Goal: Task Accomplishment & Management: Use online tool/utility

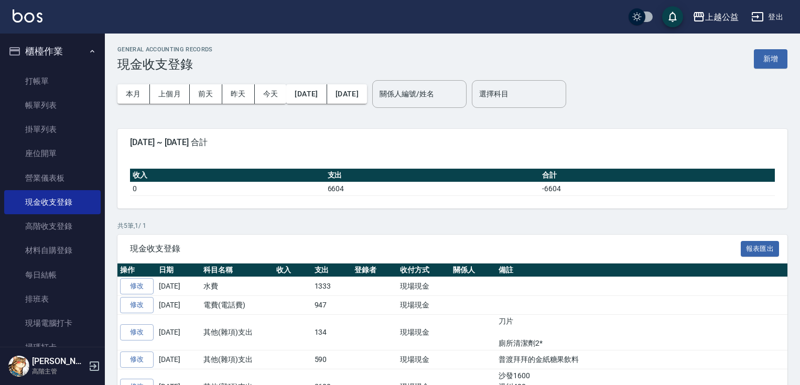
scroll to position [59, 0]
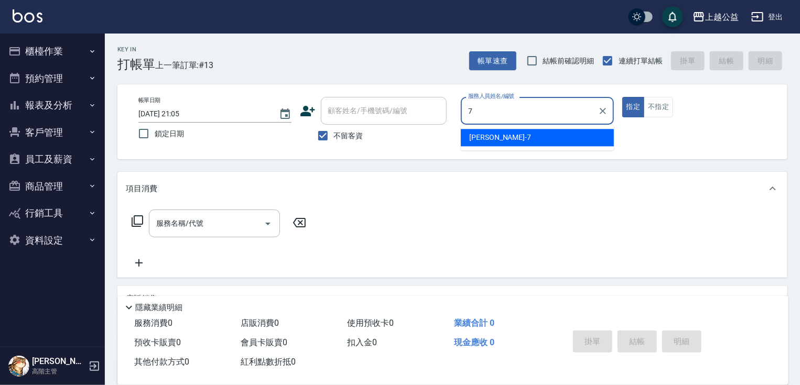
type input "廖麗婷-7"
type button "true"
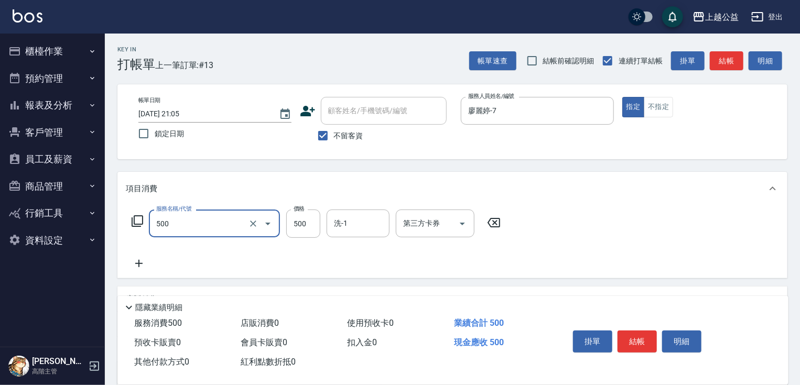
type input "洗剪500(500)"
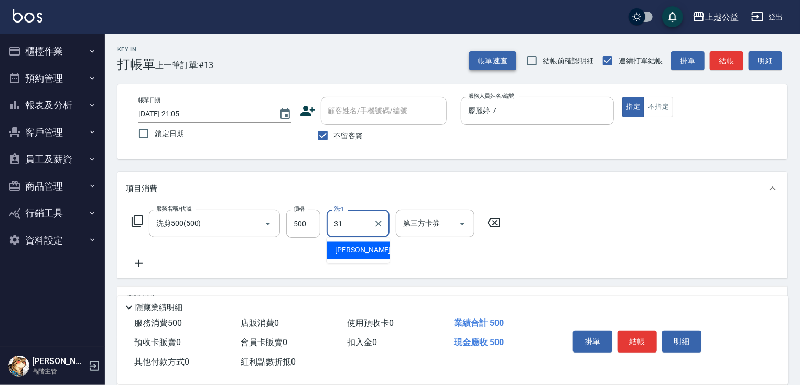
type input "[PERSON_NAME]-31"
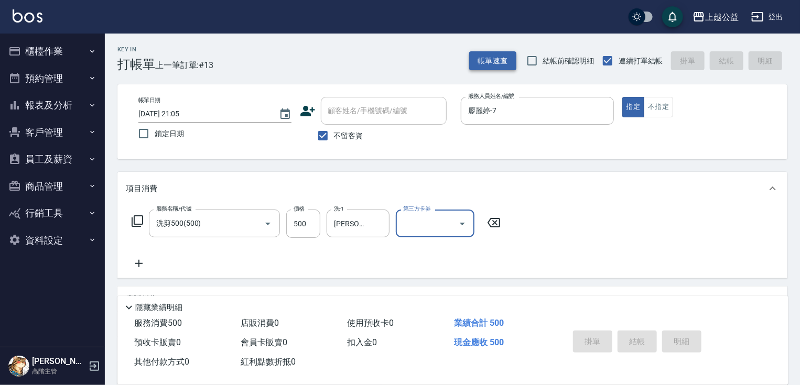
type input "[DATE] 21:07"
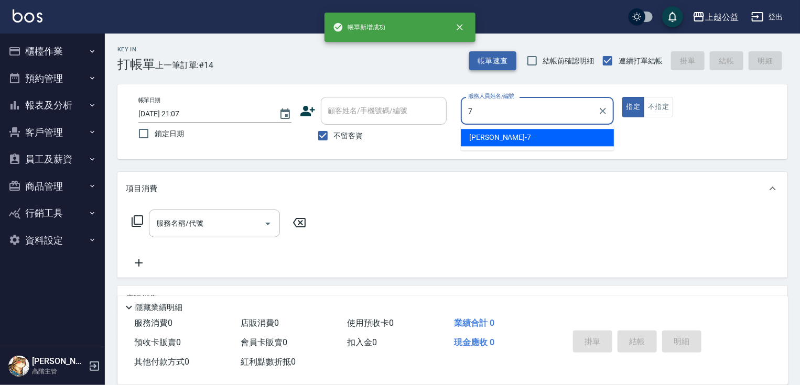
type input "廖麗婷-7"
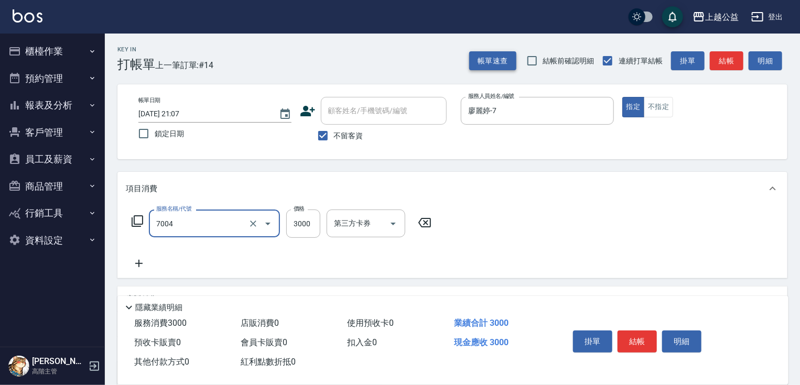
type input "重整3包(7004)"
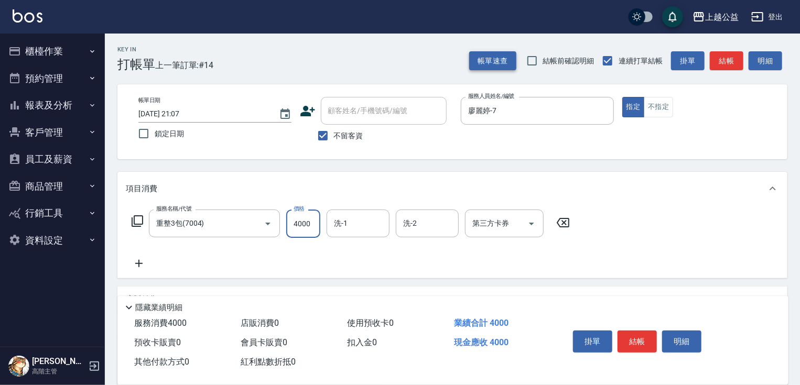
type input "4000"
type input "[PERSON_NAME]-31"
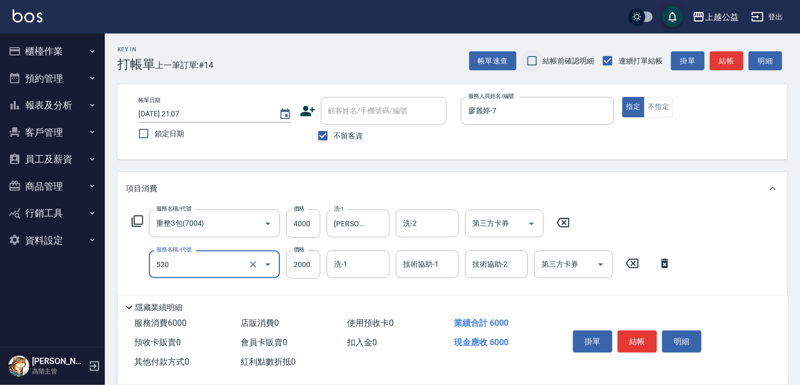
type input "繽紛染髮(520)"
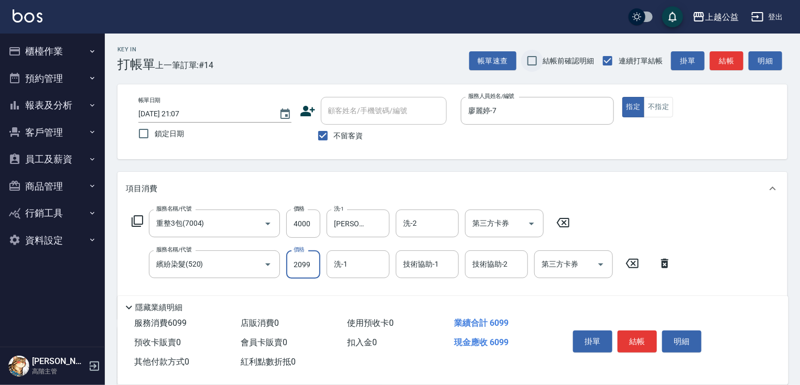
type input "2099"
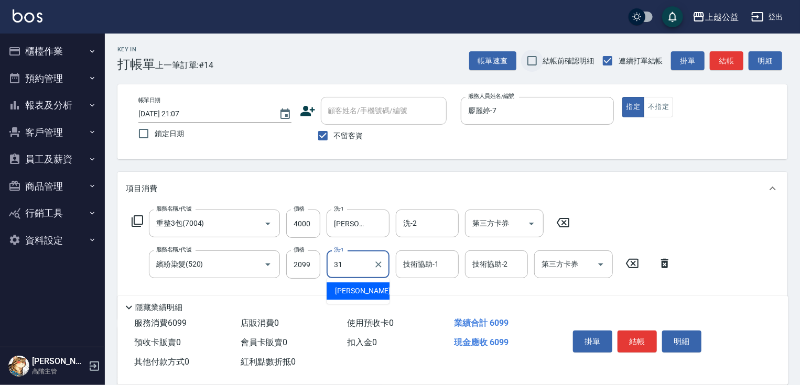
type input "[PERSON_NAME]-31"
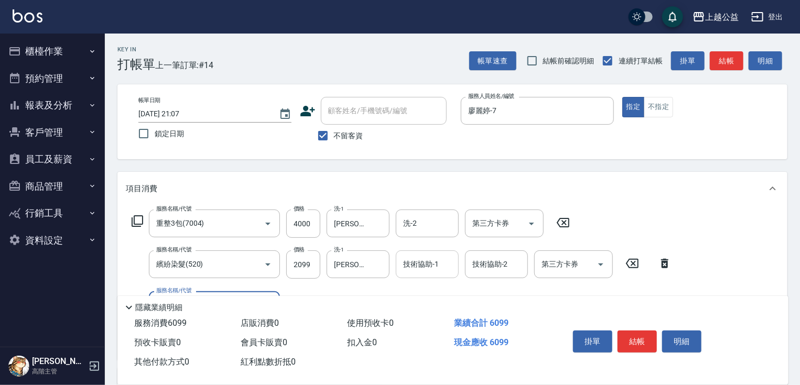
click at [430, 250] on div "技術協助-1" at bounding box center [427, 264] width 63 height 28
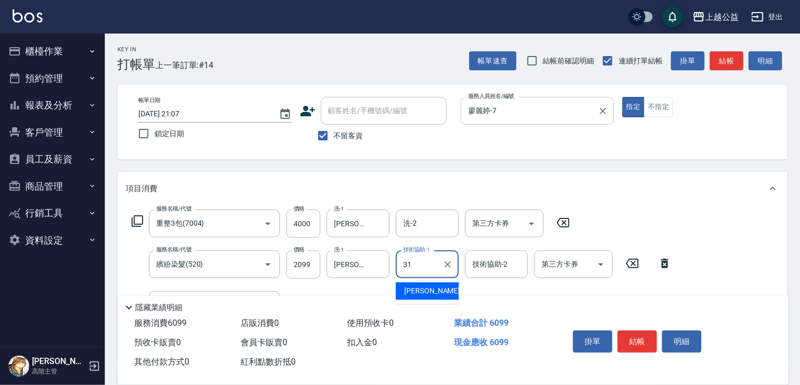
type input "[PERSON_NAME]-31"
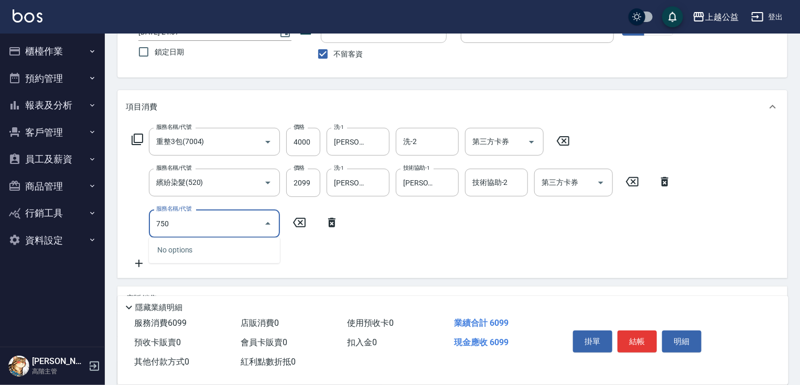
scroll to position [86, 0]
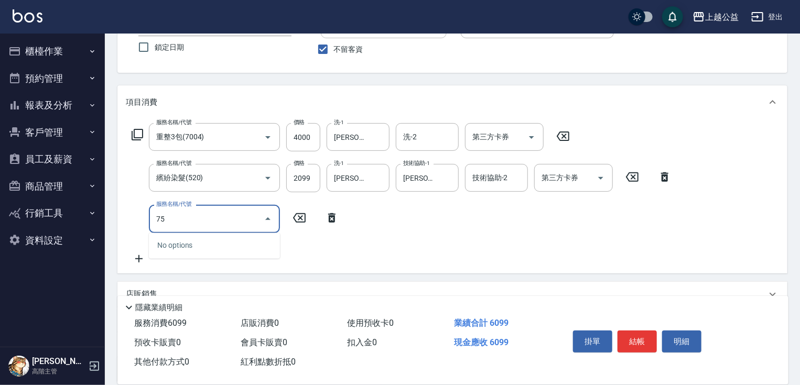
type input "7"
type input "天天護髮(403)"
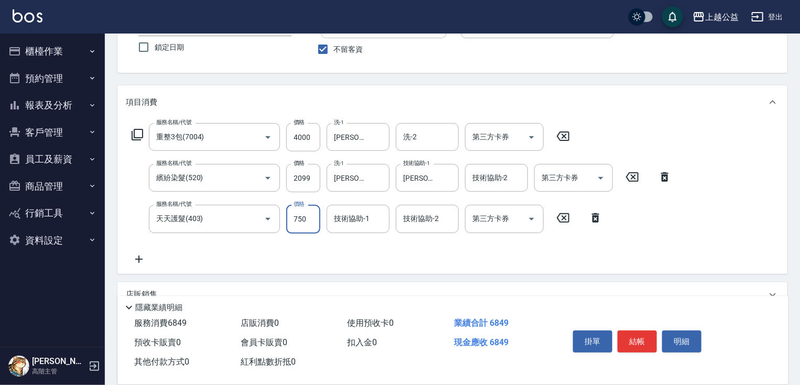
type input "750"
type input "[PERSON_NAME]-31"
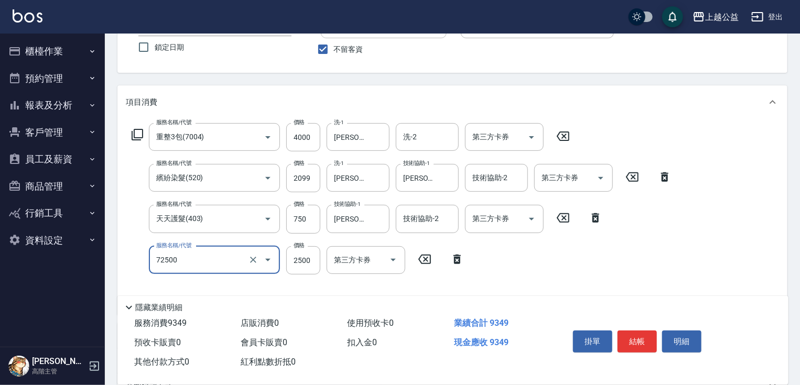
type input "一般[PERSON_NAME]色片630(72500)"
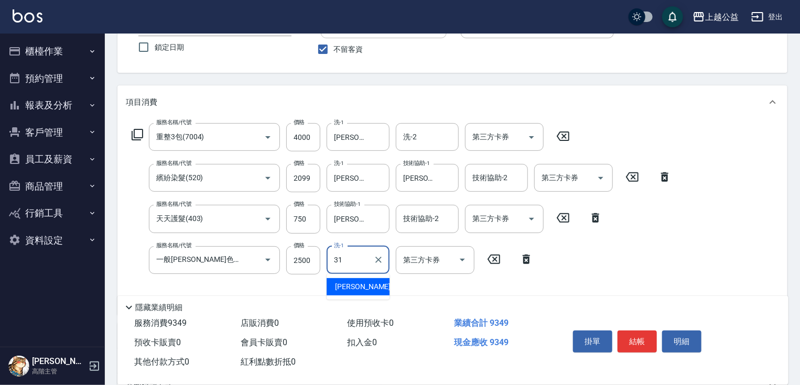
type input "[PERSON_NAME]-31"
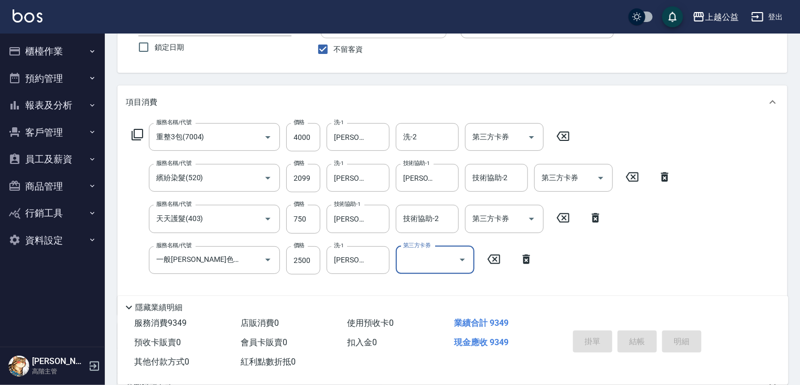
type input "[DATE] 21:08"
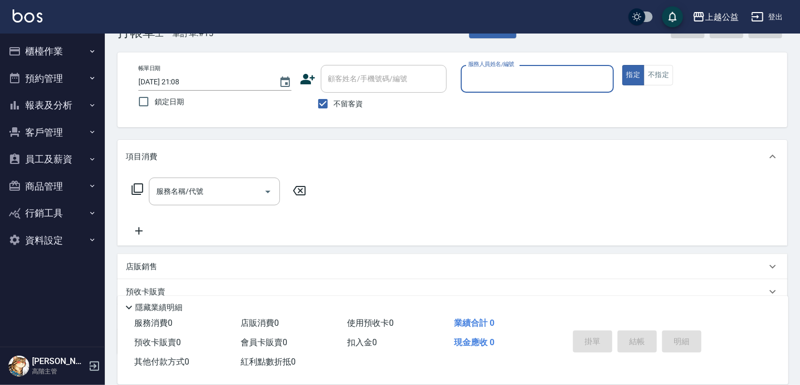
scroll to position [23, 0]
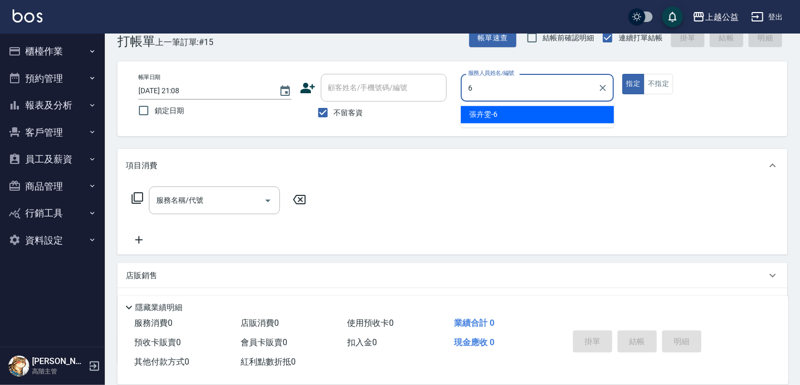
type input "[PERSON_NAME]-6"
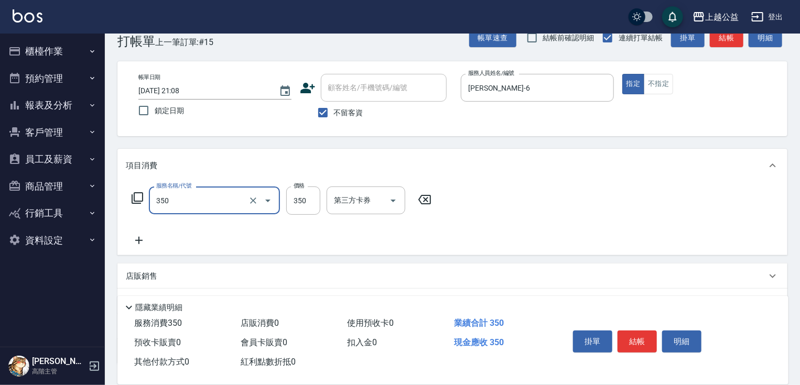
type input "一般洗剪(350)"
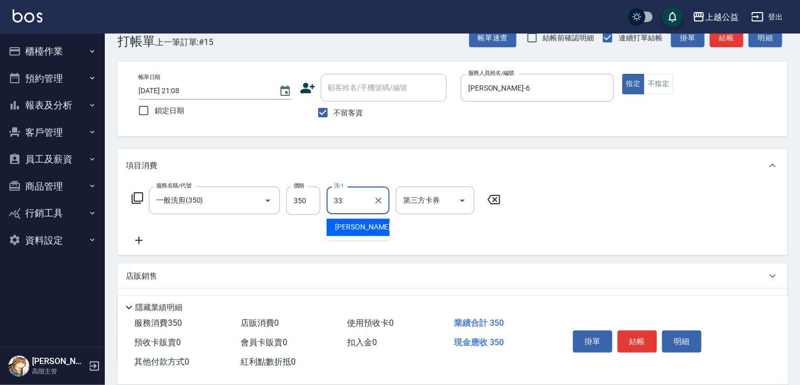
type input "[PERSON_NAME]-33"
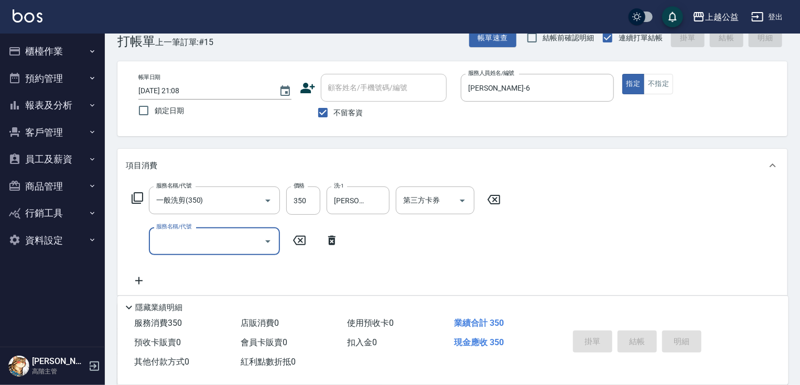
type input "[DATE] 21:09"
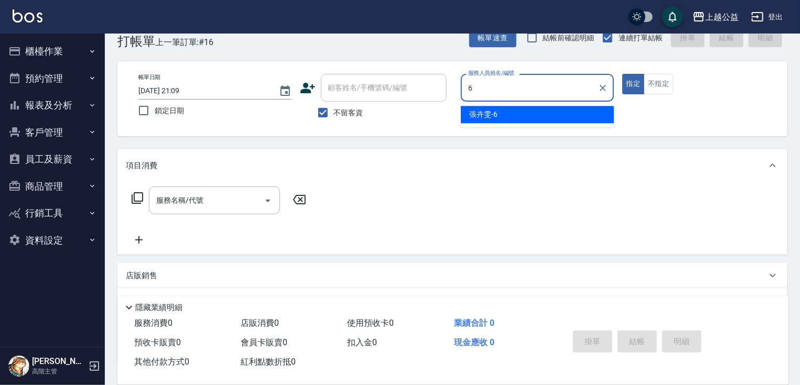
type input "[PERSON_NAME]-6"
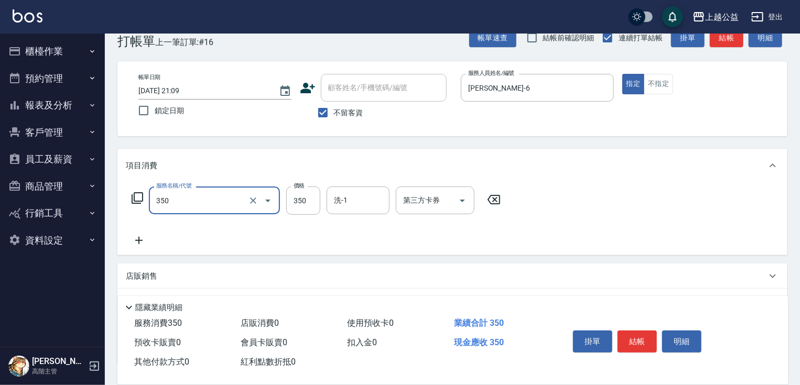
type input "一般洗剪(350)"
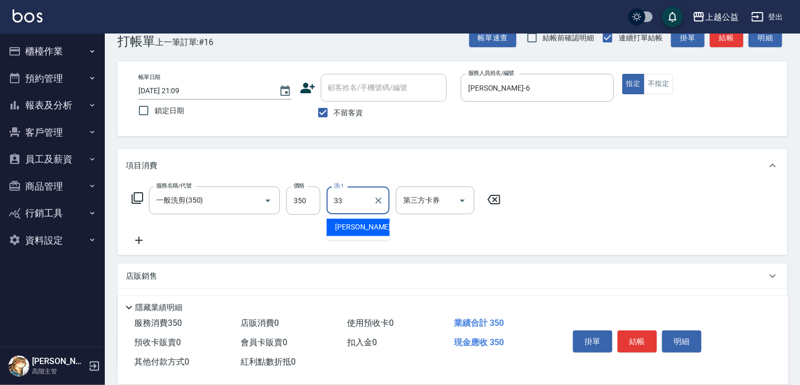
type input "[PERSON_NAME]-33"
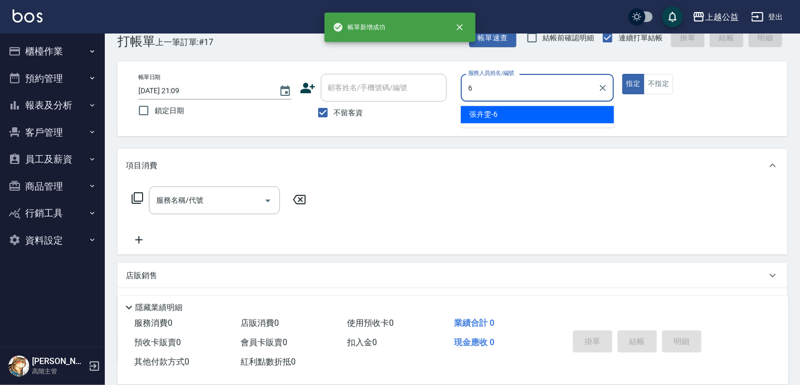
type input "[PERSON_NAME]-6"
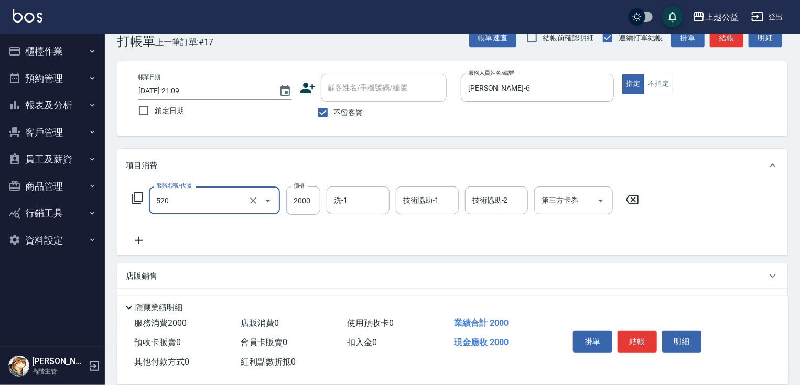
type input "繽紛染髮(520)"
type input "2180"
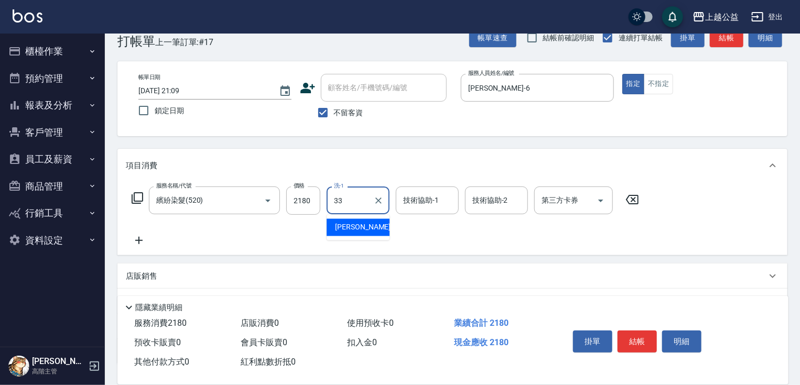
type input "[PERSON_NAME]-33"
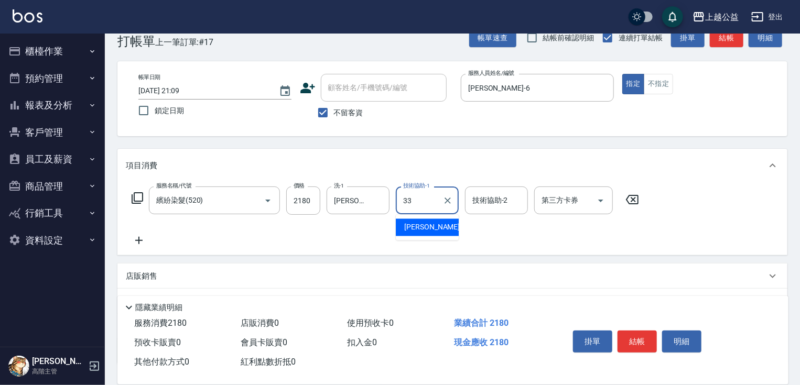
type input "[PERSON_NAME]-33"
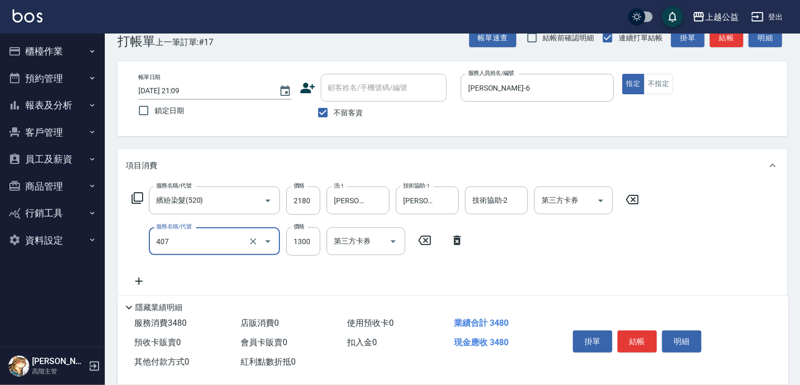
type input "女神鉑金護髮(407)"
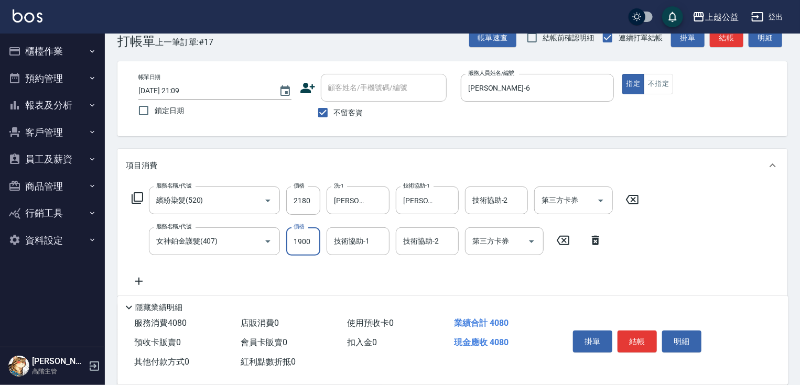
type input "1900"
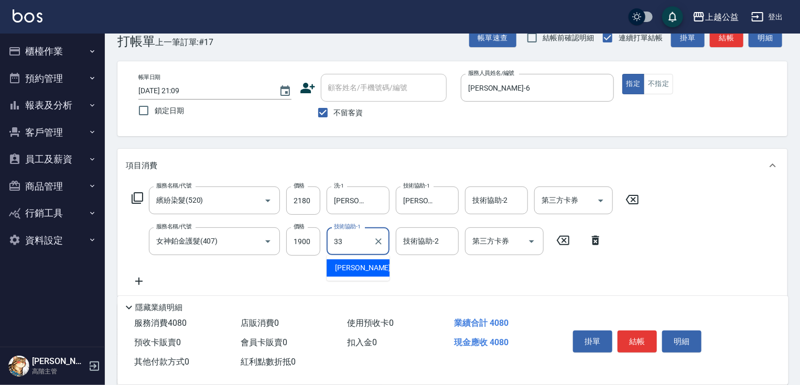
type input "[PERSON_NAME]-33"
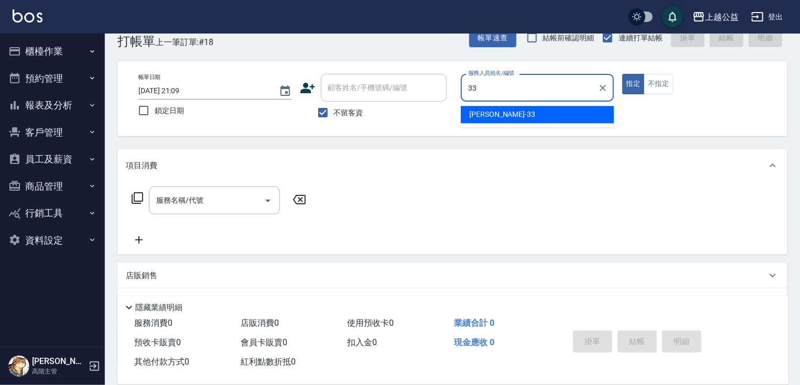
type input "[PERSON_NAME]-33"
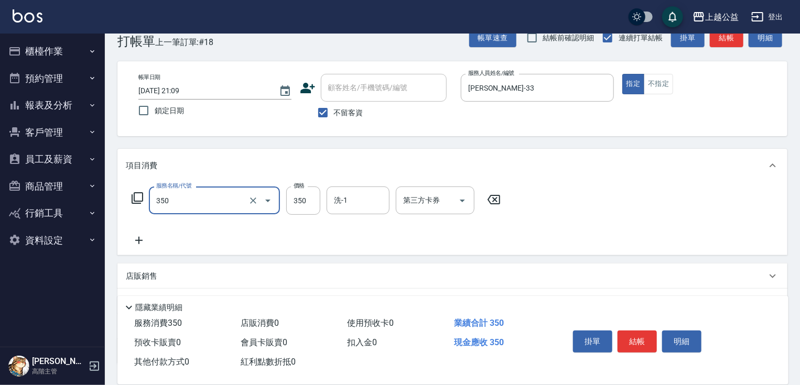
type input "一般洗剪(350)"
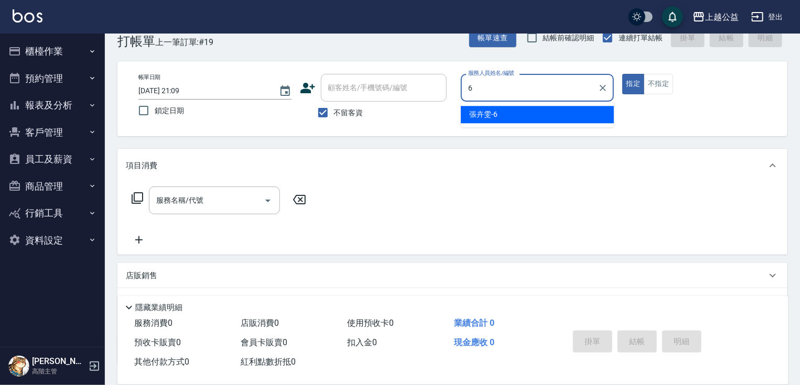
type input "[PERSON_NAME]-6"
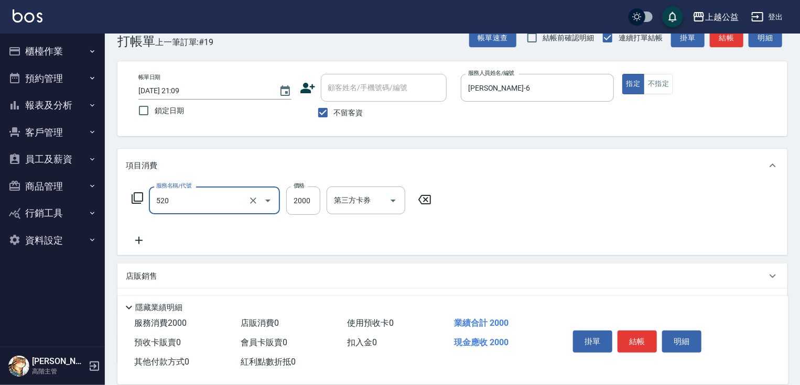
type input "繽紛染髮(520)"
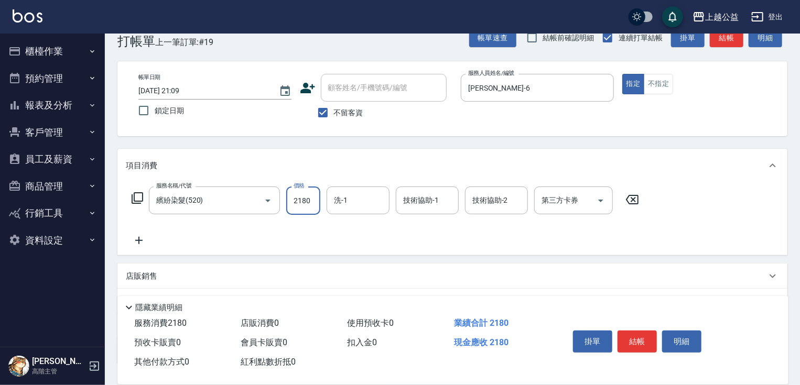
type input "2180"
type input "[PERSON_NAME]-33"
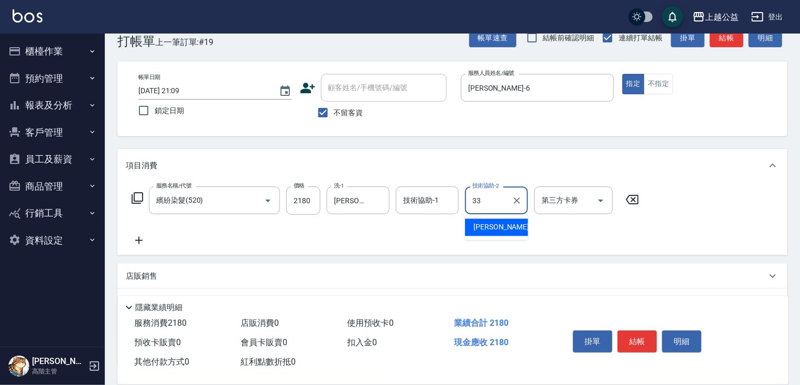
type input "[PERSON_NAME]-33"
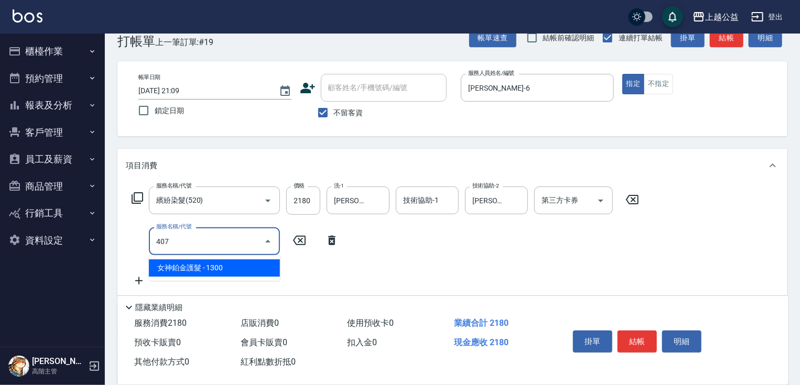
type input "女神鉑金護髮(407)"
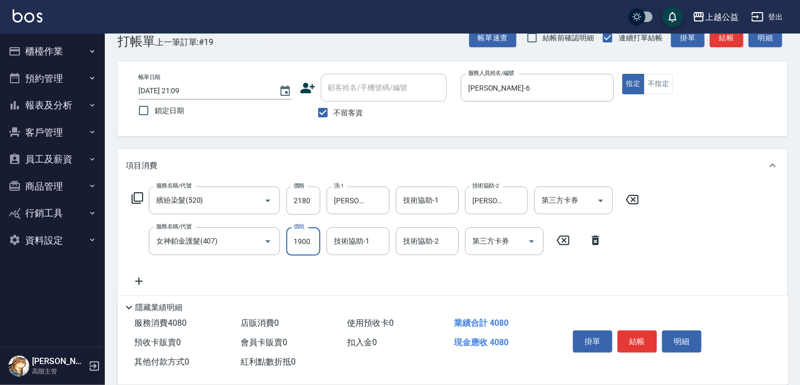
type input "1900"
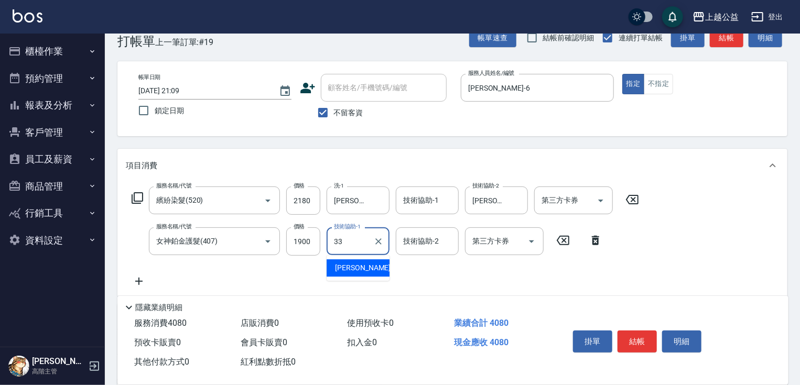
type input "[PERSON_NAME]-33"
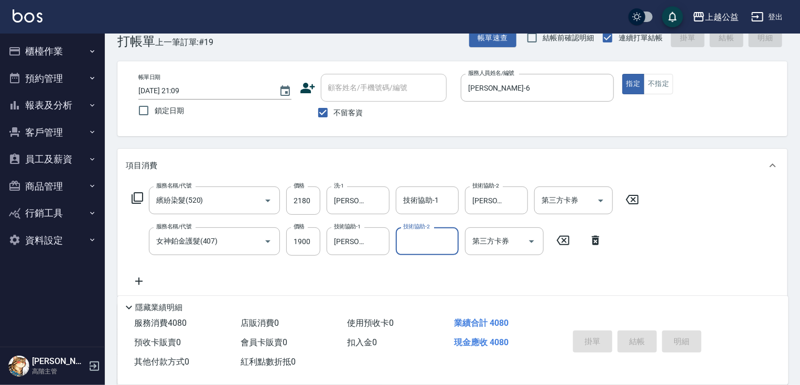
type input "[DATE] 21:10"
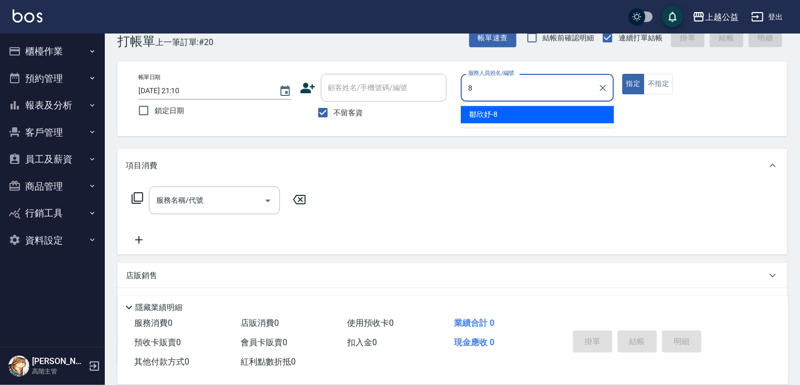
type input "[PERSON_NAME]-8"
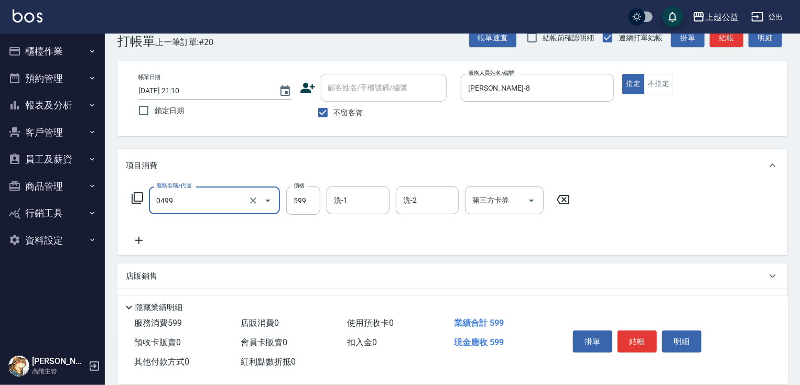
type input "頭皮去角質(0499)"
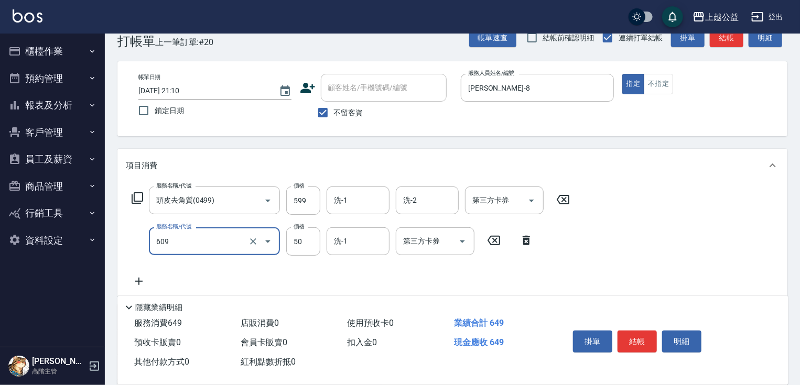
type input "精油(609)"
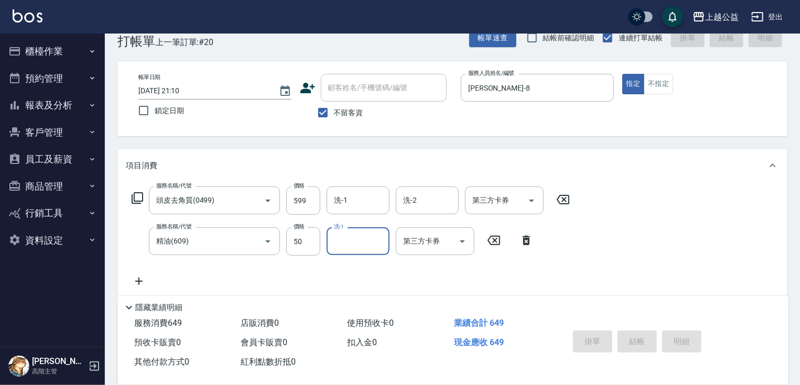
type input "[DATE] 21:11"
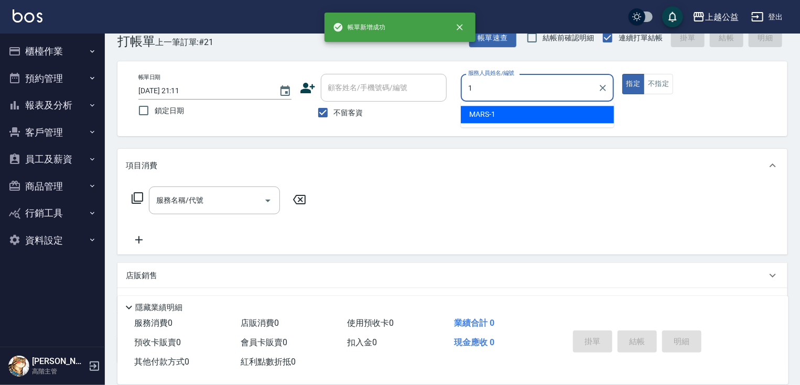
type input "MARS-1"
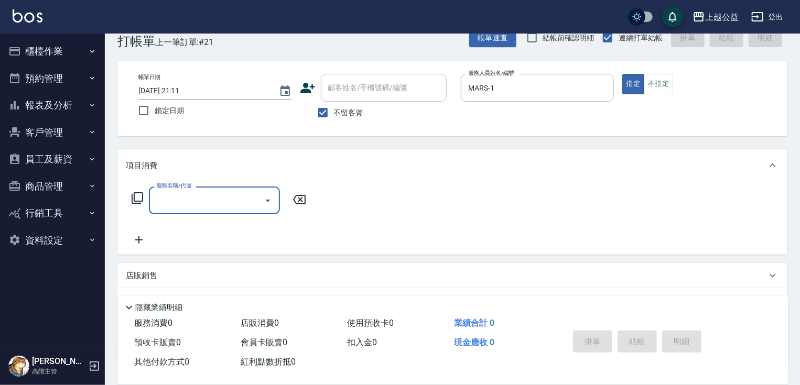
type input "0"
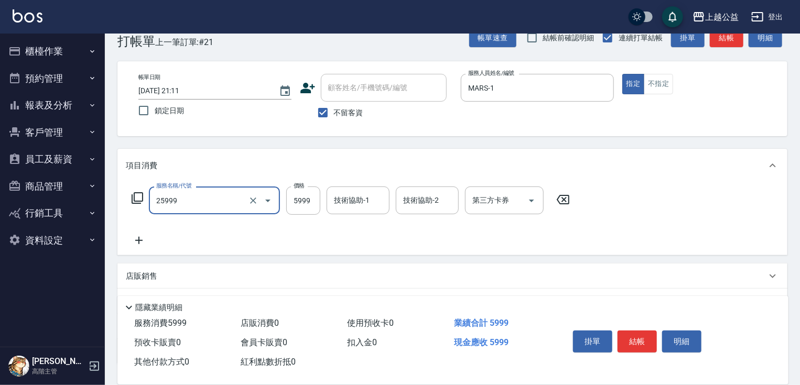
type input "雙棍金鑽16吋3包(25999)"
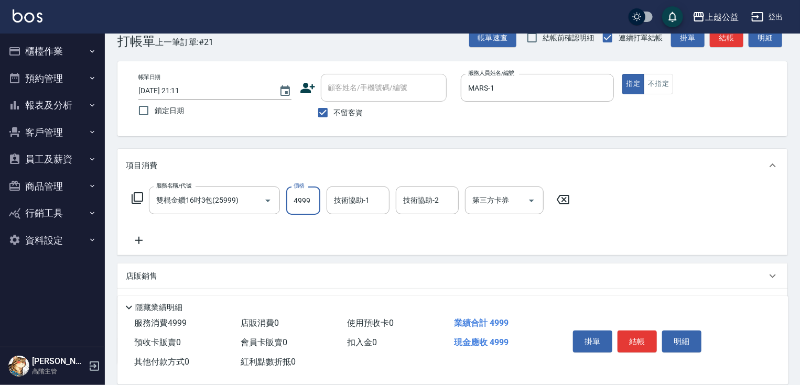
type input "4999"
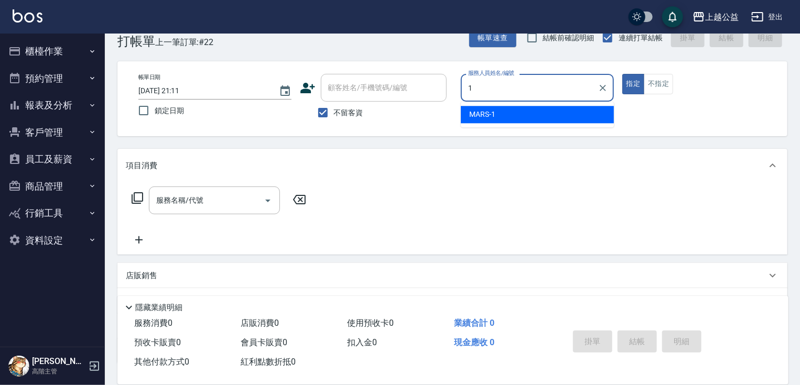
type input "MARS-1"
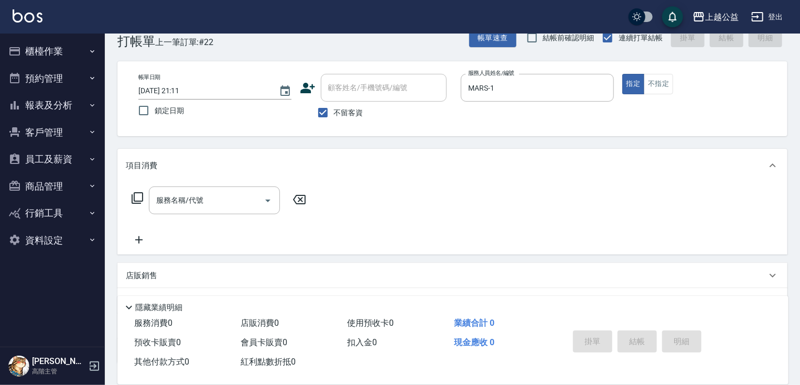
drag, startPoint x: 339, startPoint y: 113, endPoint x: 344, endPoint y: 94, distance: 19.4
click at [338, 112] on span "不留客資" at bounding box center [348, 112] width 29 height 11
click at [334, 112] on input "不留客資" at bounding box center [323, 113] width 22 height 22
checkbox input "false"
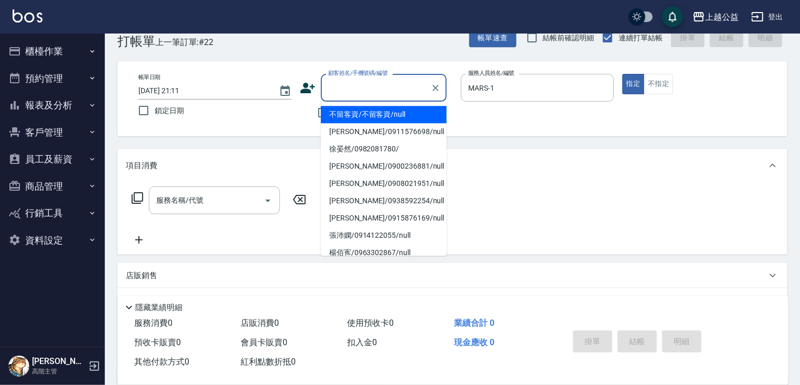
click at [344, 92] on input "顧客姓名/手機號碼/編號" at bounding box center [375, 88] width 101 height 18
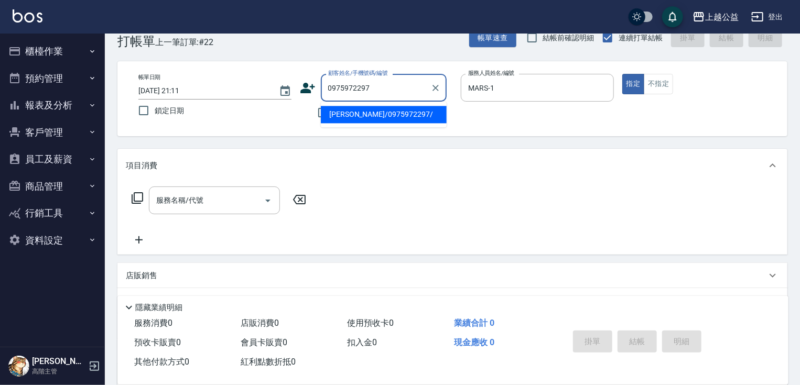
type input "[PERSON_NAME]/0975972297/"
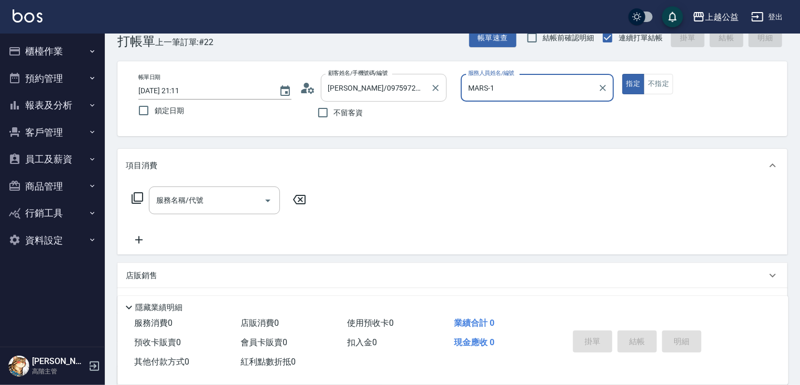
click at [622, 74] on button "指定" at bounding box center [633, 84] width 23 height 20
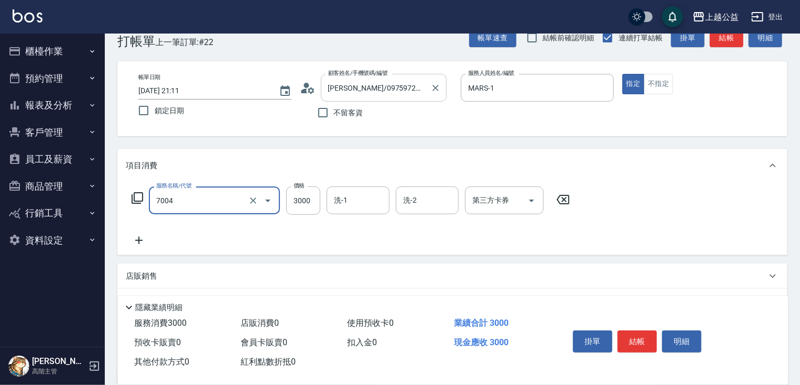
type input "重整3包(7004)"
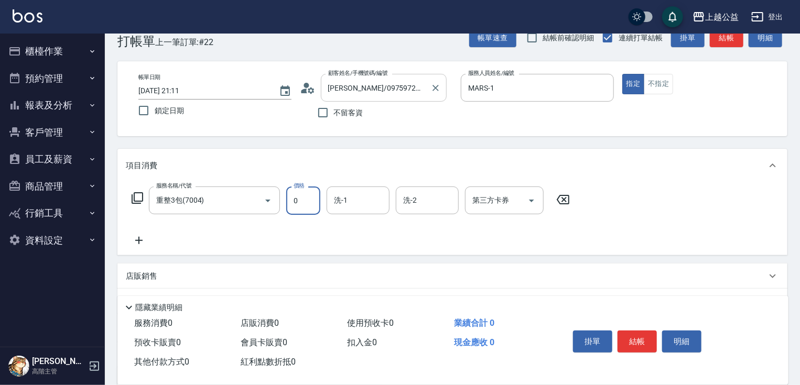
type input "0"
type input "[PERSON_NAME]-8"
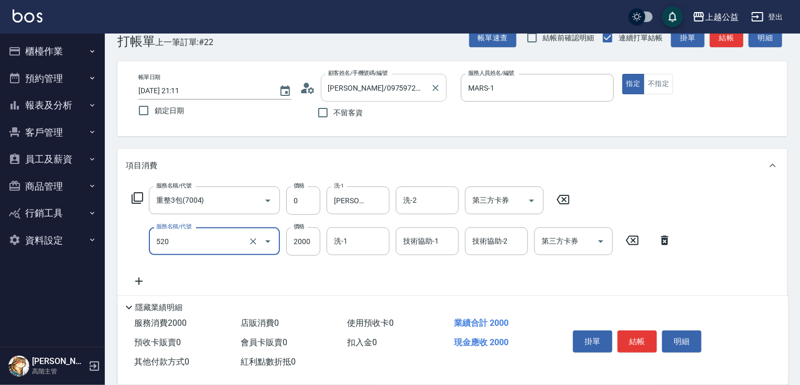
type input "繽紛染髮(520)"
type input "2599"
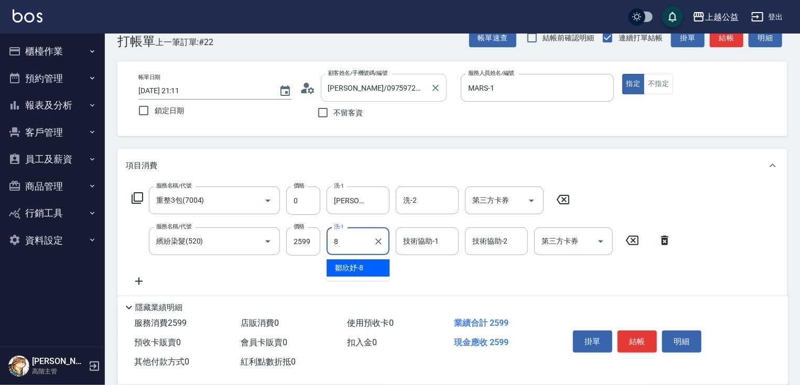
type input "[PERSON_NAME]-8"
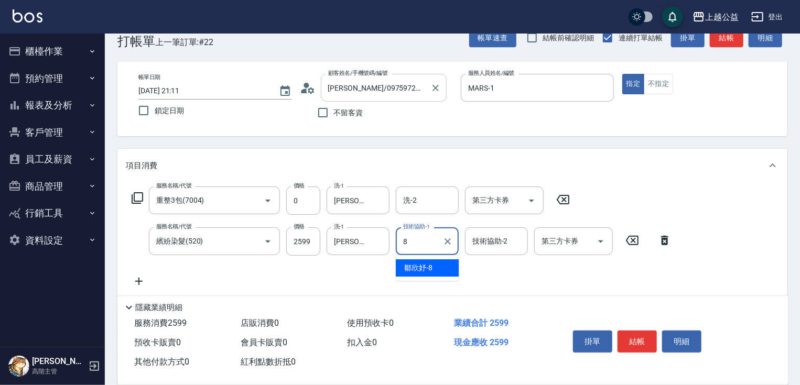
type input "[PERSON_NAME]-8"
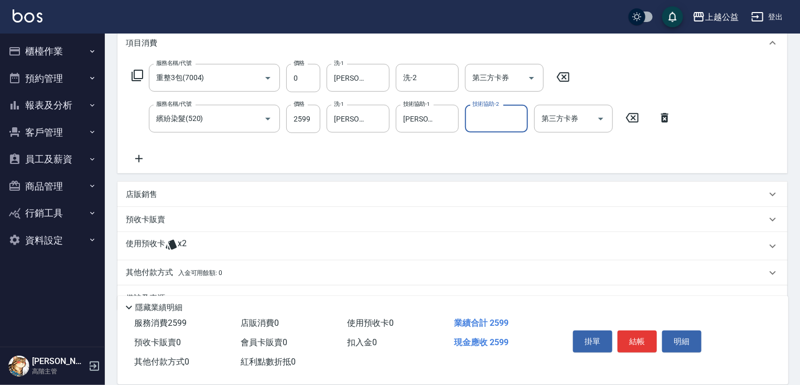
scroll to position [151, 0]
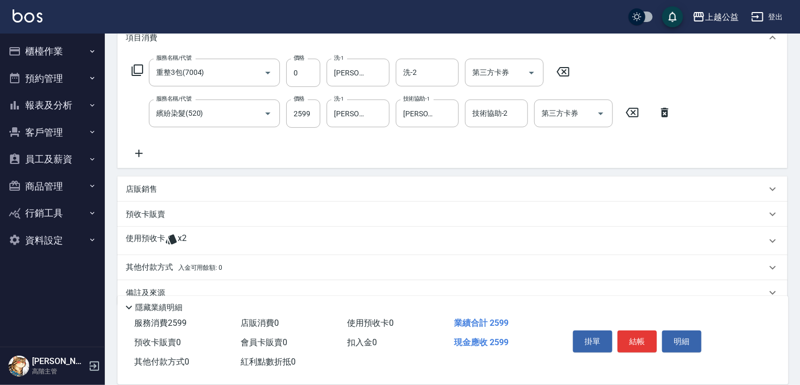
click at [151, 239] on p "使用預收卡" at bounding box center [145, 241] width 39 height 16
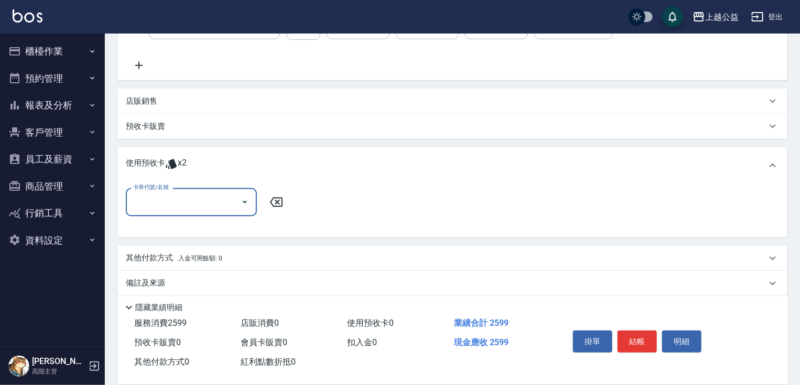
scroll to position [249, 0]
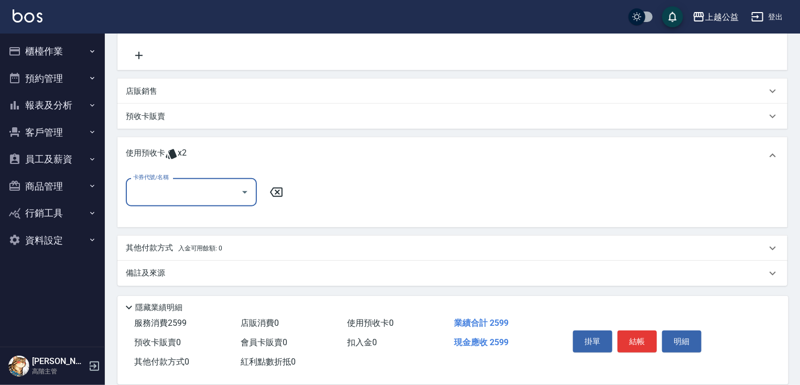
click at [192, 194] on input "卡券代號/名稱" at bounding box center [183, 192] width 106 height 18
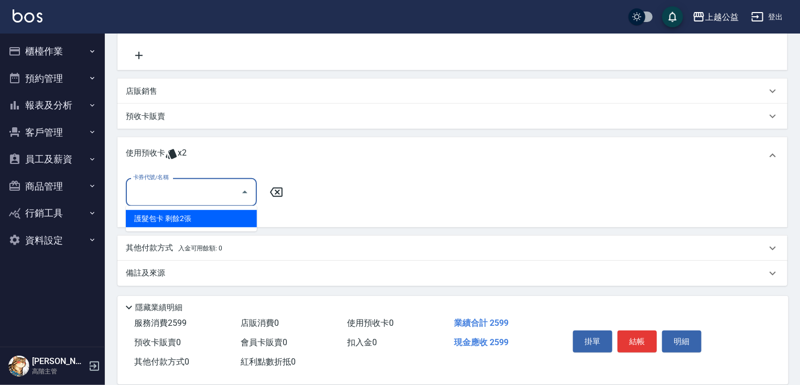
click at [192, 214] on div "護髮包卡 剩餘2張" at bounding box center [191, 218] width 131 height 17
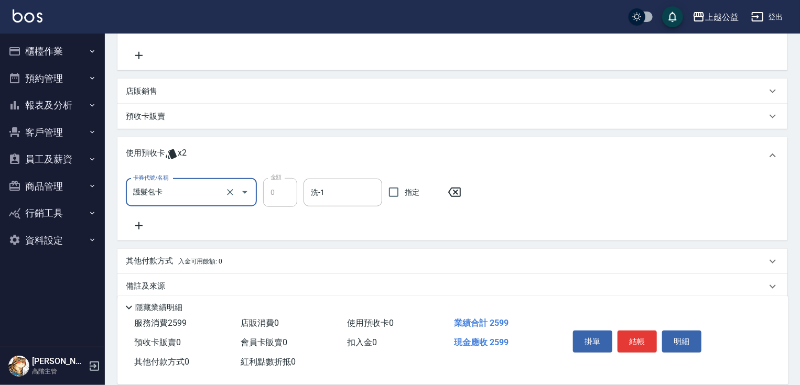
type input "護髮包卡"
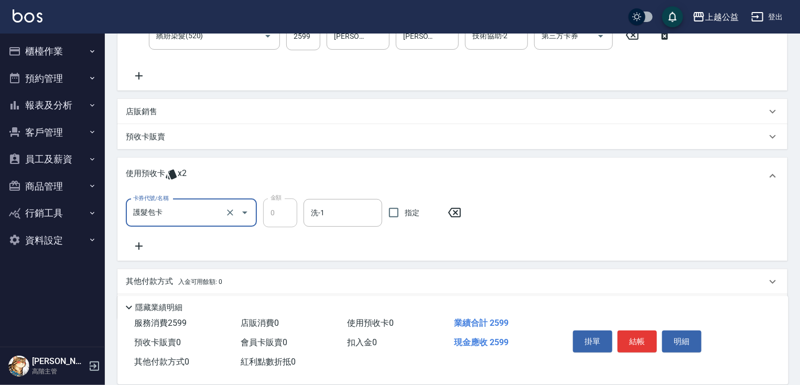
scroll to position [228, 0]
click at [230, 216] on icon "Clear" at bounding box center [230, 212] width 10 height 10
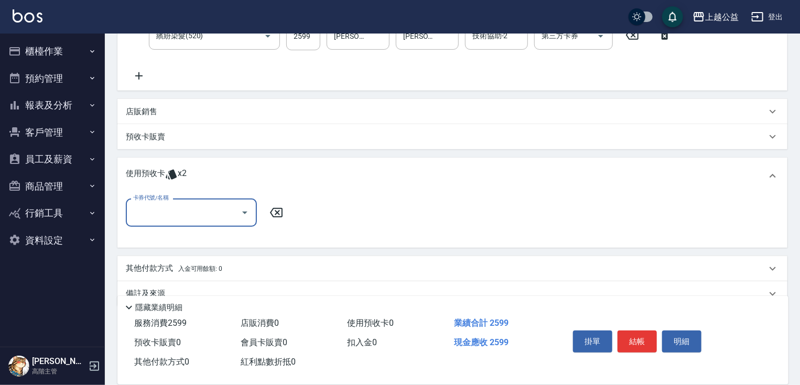
click at [220, 214] on input "卡券代號/名稱" at bounding box center [183, 212] width 106 height 18
click at [219, 239] on div "護髮包卡 剩餘2張" at bounding box center [191, 239] width 131 height 17
type input "護髮包卡"
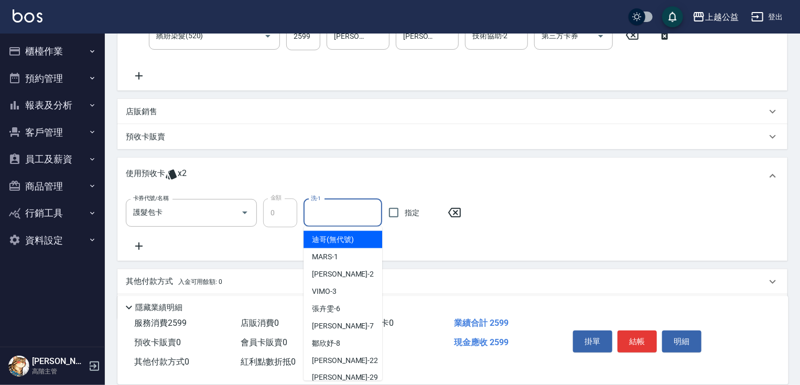
click at [343, 205] on input "洗-1" at bounding box center [342, 213] width 69 height 18
type input "[DATE] 21:13"
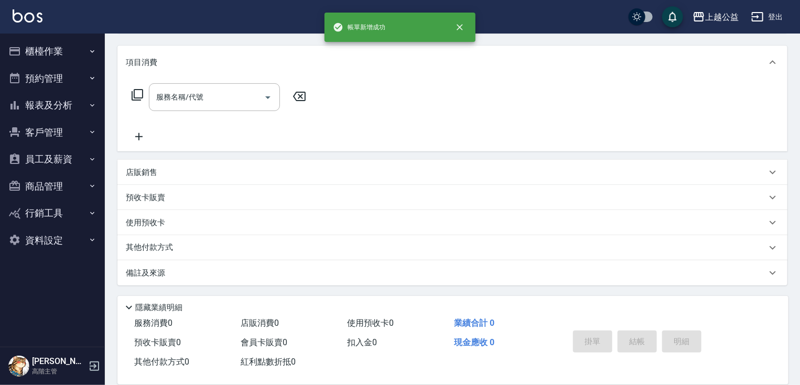
scroll to position [0, 0]
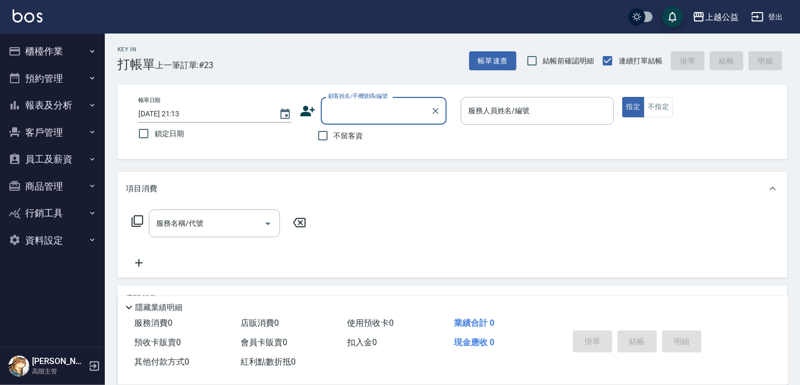
type input "1"
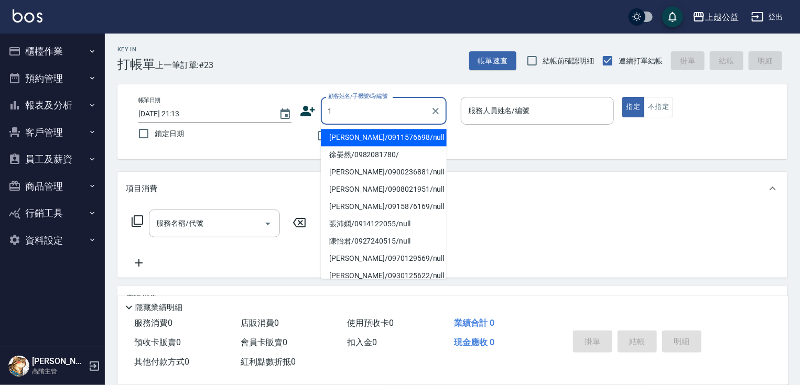
click at [435, 110] on icon "Clear" at bounding box center [435, 111] width 6 height 6
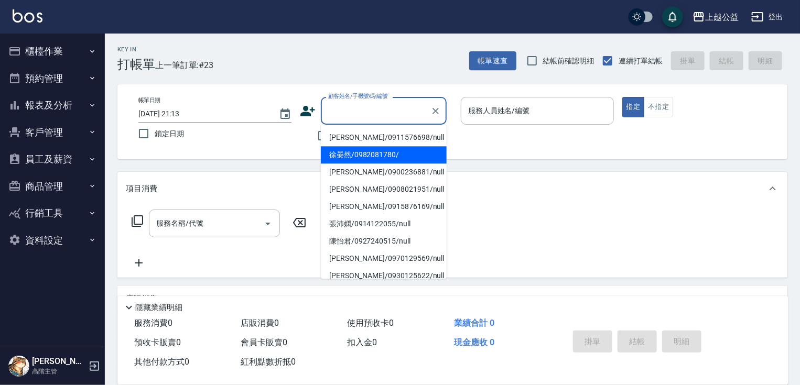
click at [487, 160] on div "Key In 打帳單 上一筆訂單:#23 帳單速查 結帳前確認明細 連續打單結帳 掛單 結帳 明細 帳單日期 [DATE] 21:13 鎖定日期 顧客姓名/手…" at bounding box center [452, 273] width 695 height 478
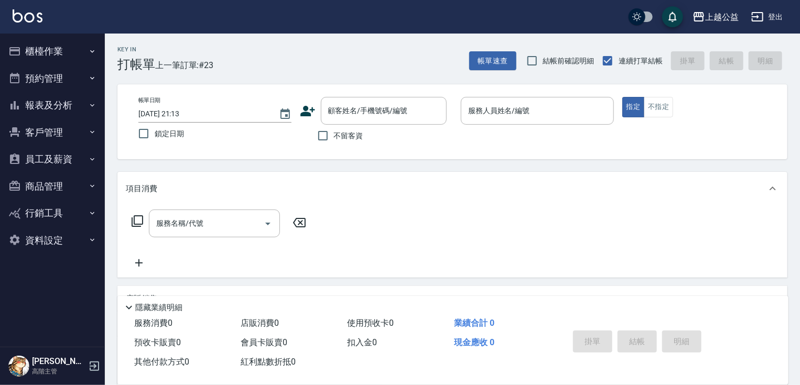
click at [342, 133] on span "不留客資" at bounding box center [348, 135] width 29 height 11
click at [334, 133] on input "不留客資" at bounding box center [323, 136] width 22 height 22
checkbox input "true"
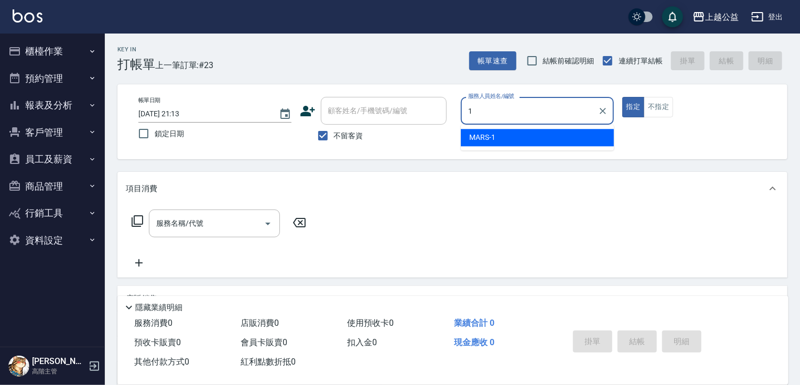
type input "MARS-1"
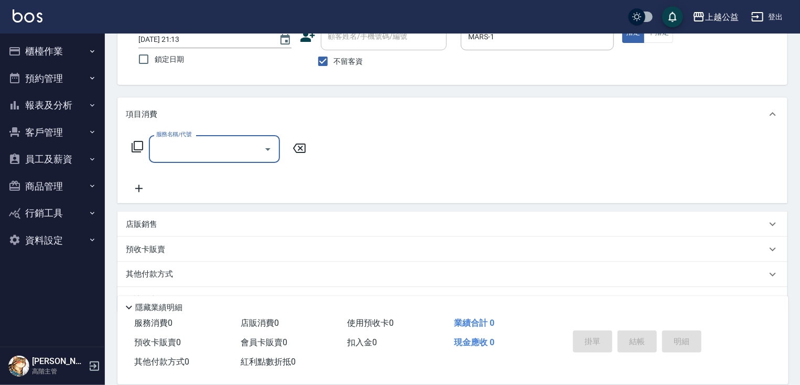
scroll to position [101, 0]
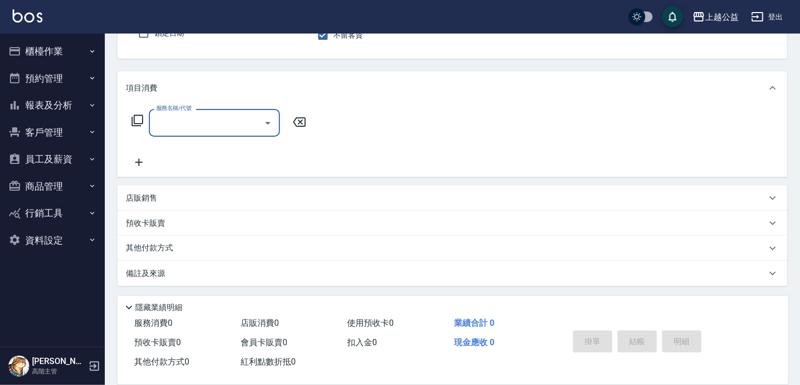
click at [166, 193] on div "店販銷售" at bounding box center [446, 198] width 640 height 11
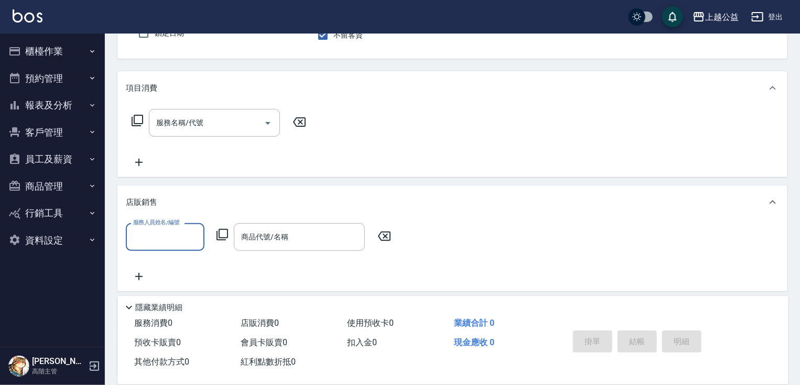
scroll to position [0, 0]
type input "MARS-1"
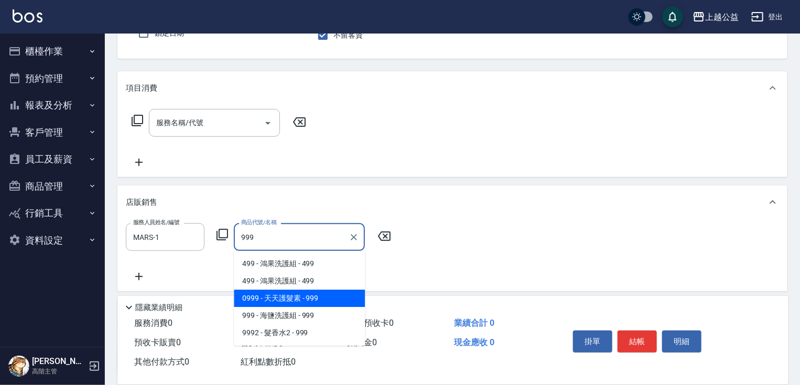
type input "天天護髮素"
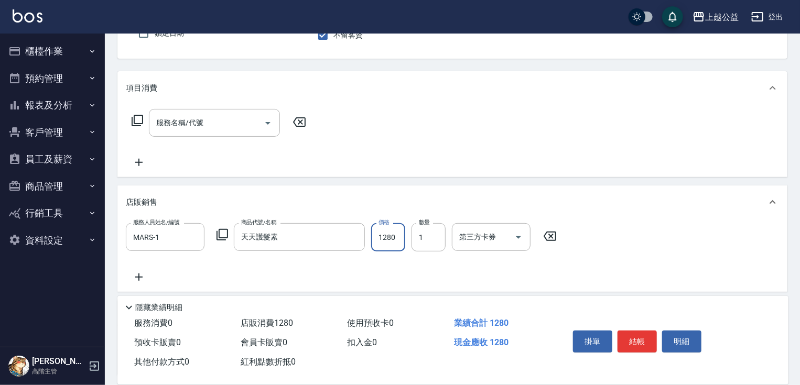
type input "1280"
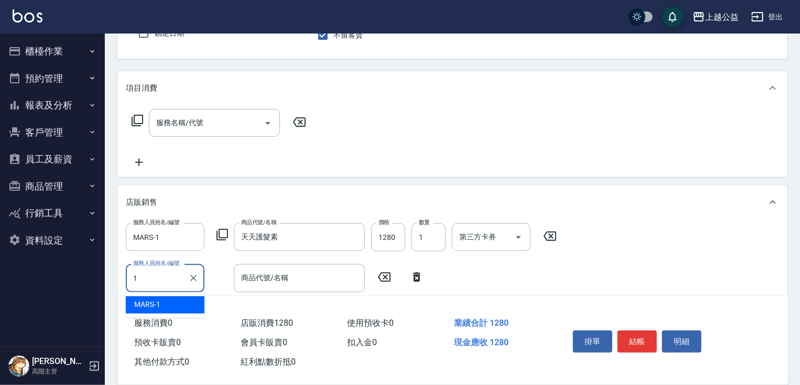
type input "MARS-1"
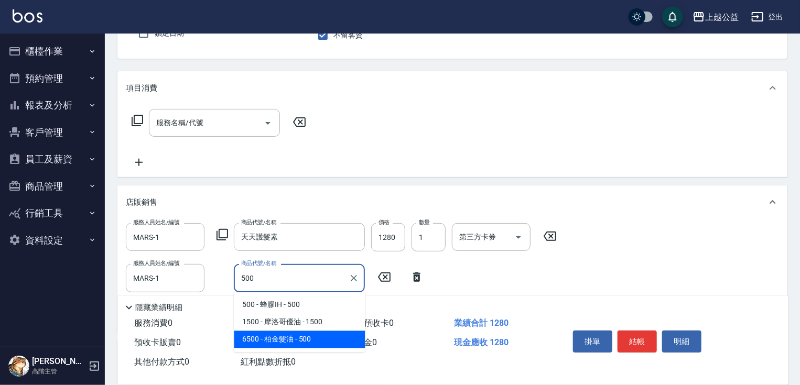
type input "柏金髮油"
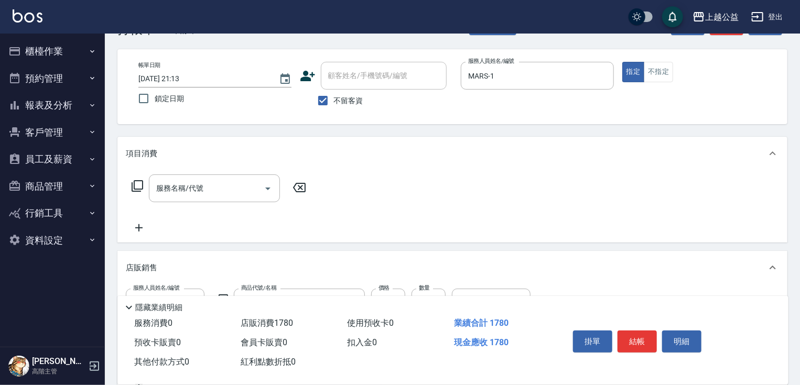
scroll to position [31, 0]
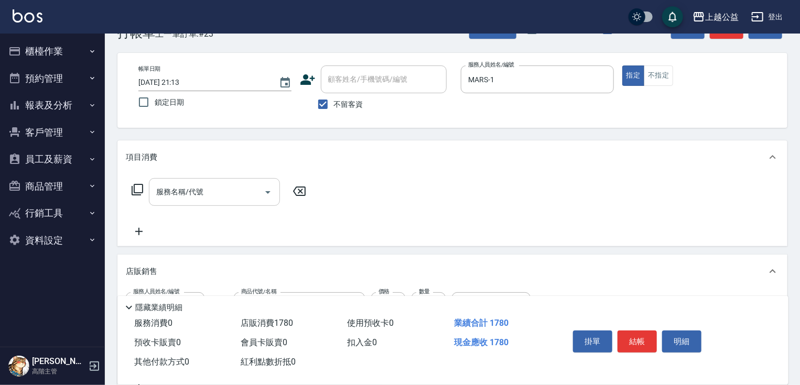
click at [227, 197] on input "服務名稱/代號" at bounding box center [207, 192] width 106 height 18
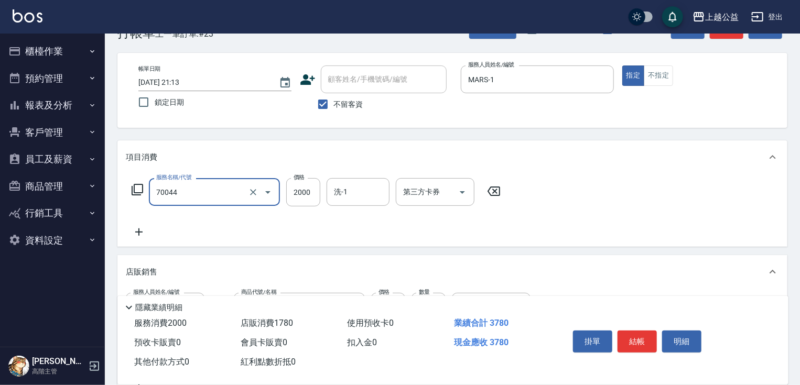
type input "重整一包(70044)"
type input "1000"
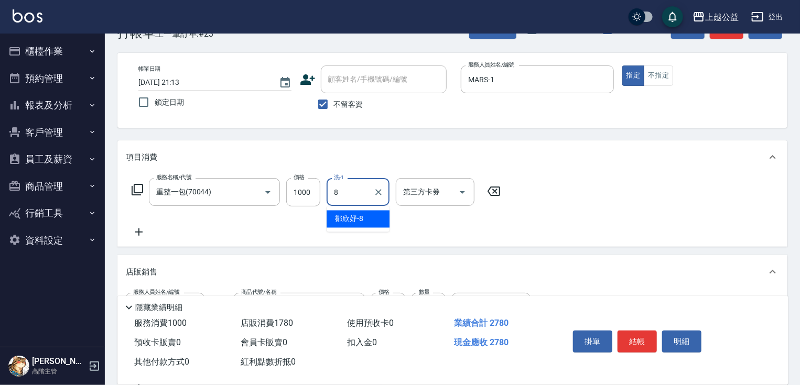
type input "[PERSON_NAME]-8"
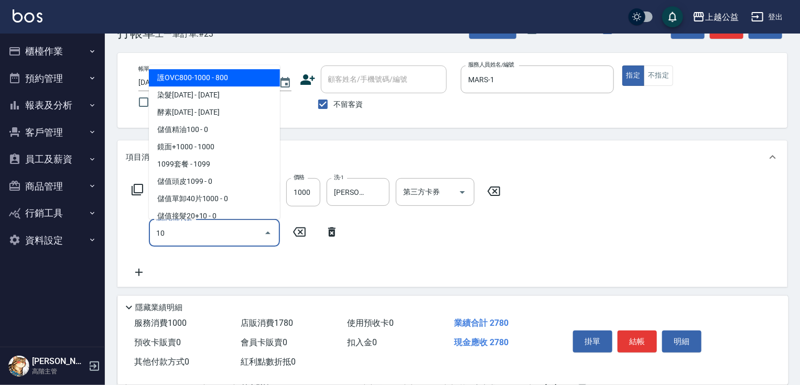
type input "1"
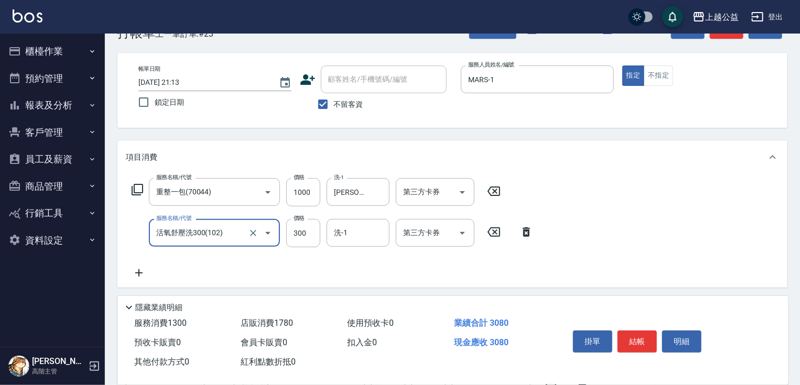
type input "活氧舒壓洗300(102)"
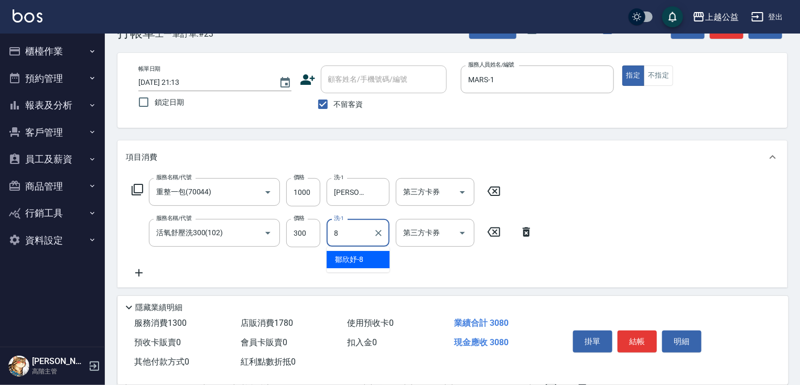
type input "[PERSON_NAME]-8"
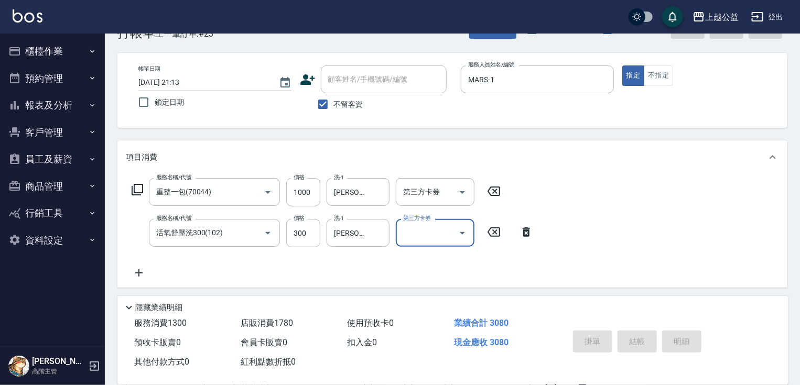
type input "[DATE] 21:15"
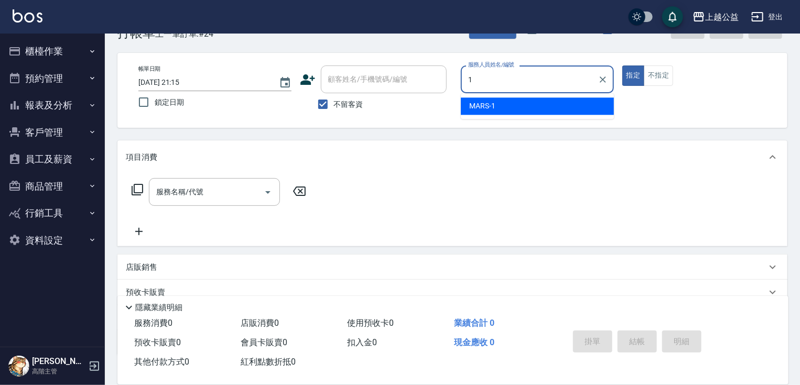
type input "MARS-1"
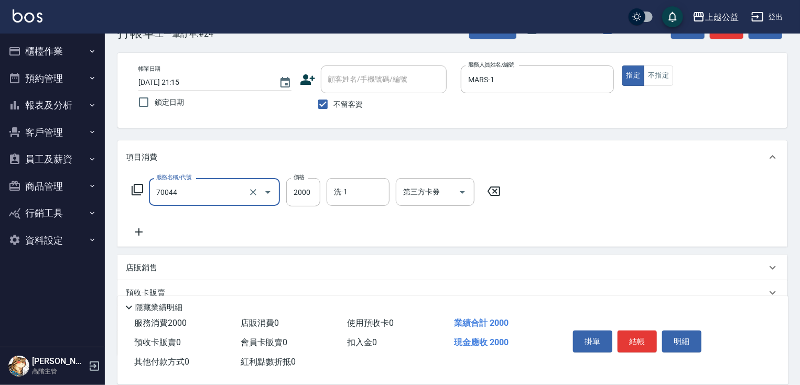
type input "重整一包(70044)"
type input "1000"
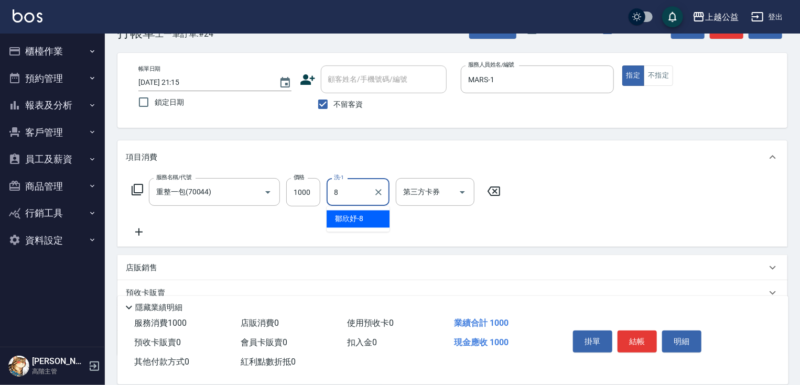
type input "[PERSON_NAME]-8"
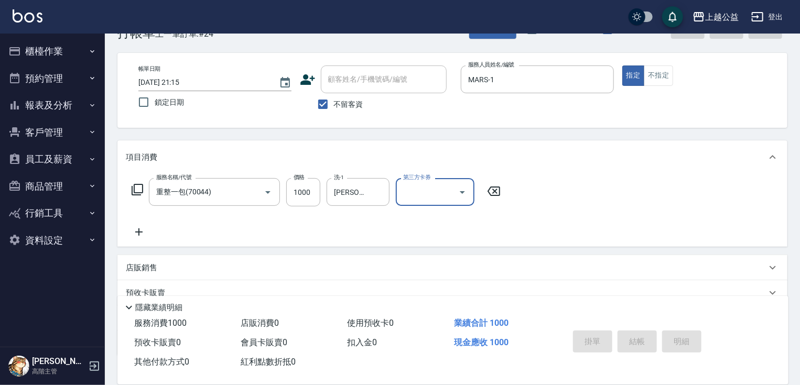
type input "[DATE] 21:16"
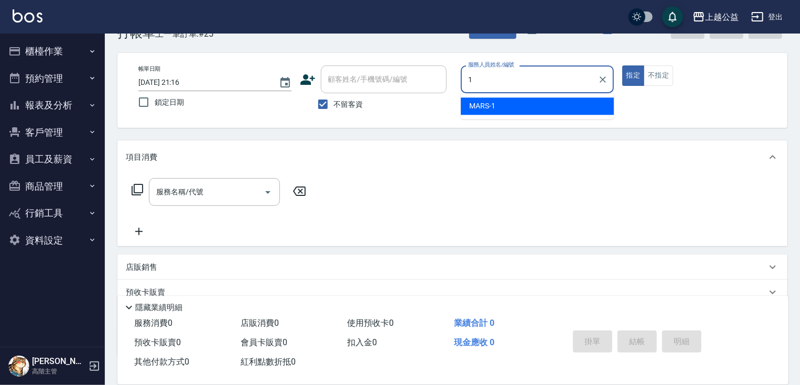
type input "MARS-1"
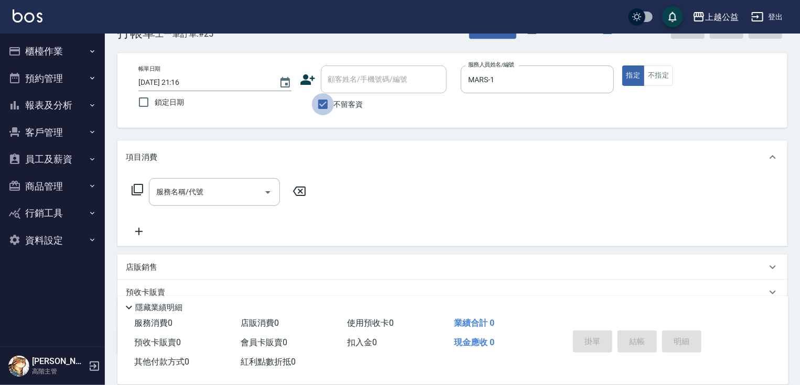
click at [324, 100] on input "不留客資" at bounding box center [323, 104] width 22 height 22
checkbox input "false"
click at [350, 83] on input "顧客姓名/手機號碼/編號" at bounding box center [375, 79] width 101 height 18
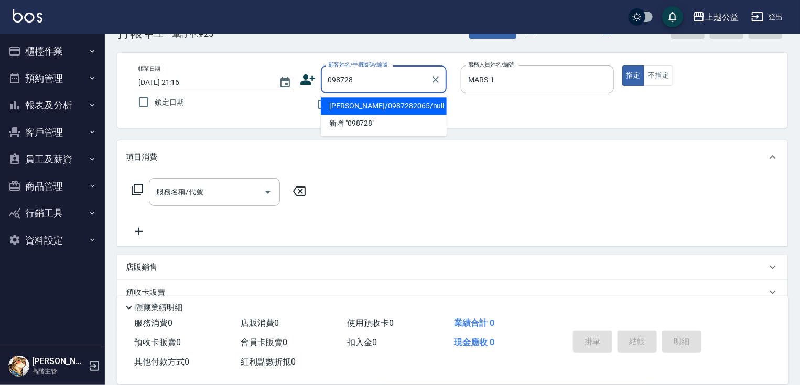
click at [392, 72] on input "098728" at bounding box center [375, 79] width 101 height 18
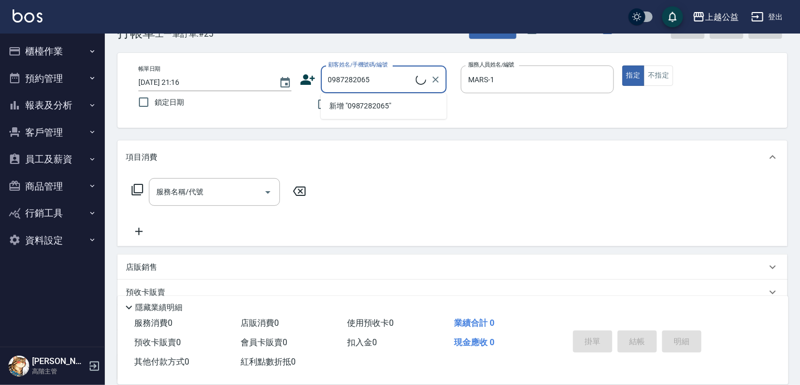
type input "[PERSON_NAME]/0987282065/null"
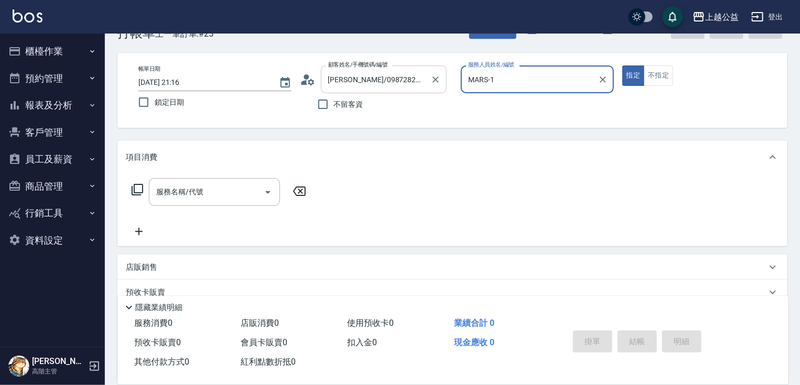
click at [622, 65] on button "指定" at bounding box center [633, 75] width 23 height 20
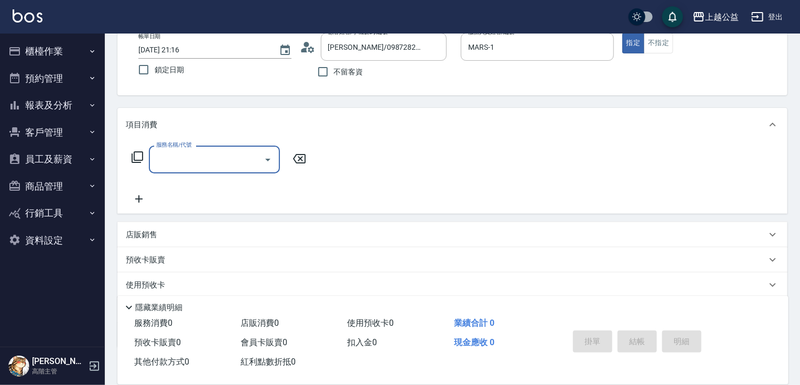
scroll to position [73, 0]
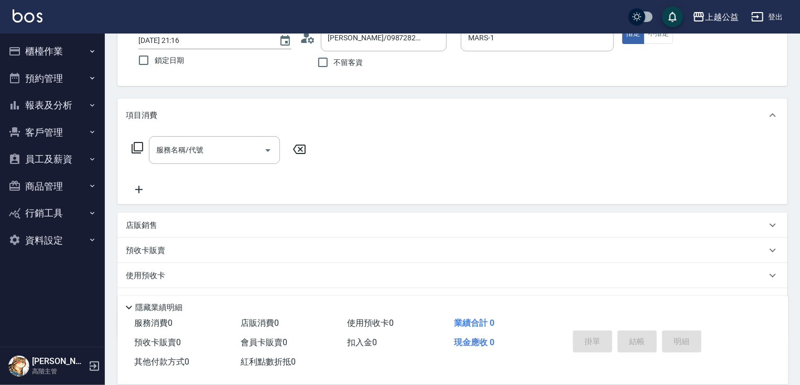
click at [160, 251] on p "預收卡販賣" at bounding box center [145, 250] width 39 height 11
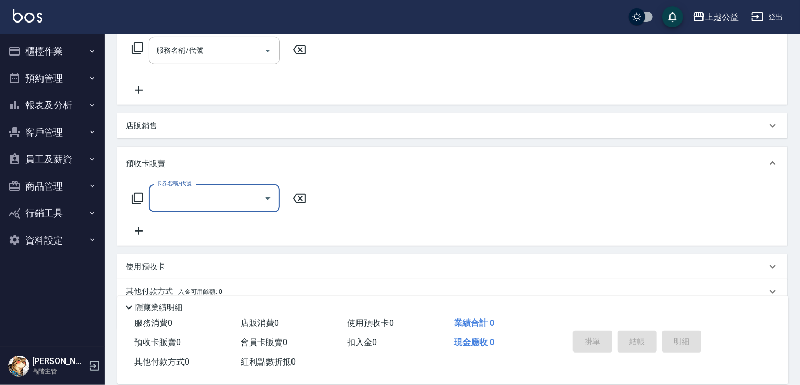
scroll to position [175, 0]
click at [775, 159] on icon at bounding box center [772, 161] width 13 height 13
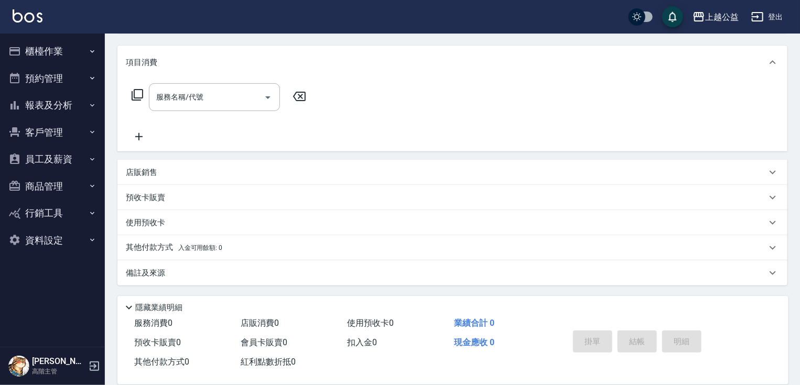
scroll to position [126, 0]
drag, startPoint x: 189, startPoint y: 97, endPoint x: 179, endPoint y: 79, distance: 21.3
click at [189, 96] on input "服務名稱/代號" at bounding box center [207, 98] width 106 height 18
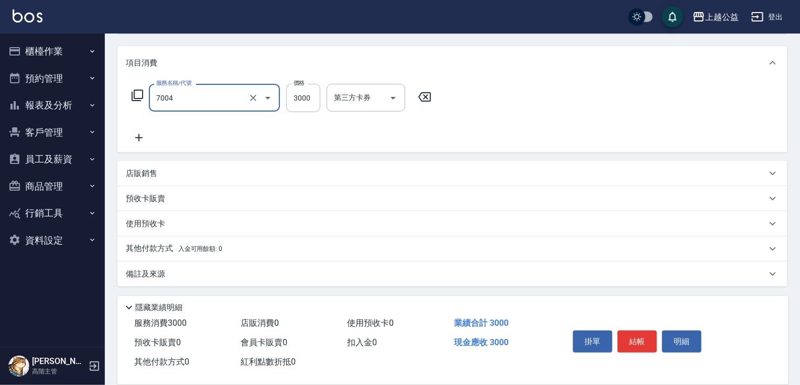
type input "重整3包(7004)"
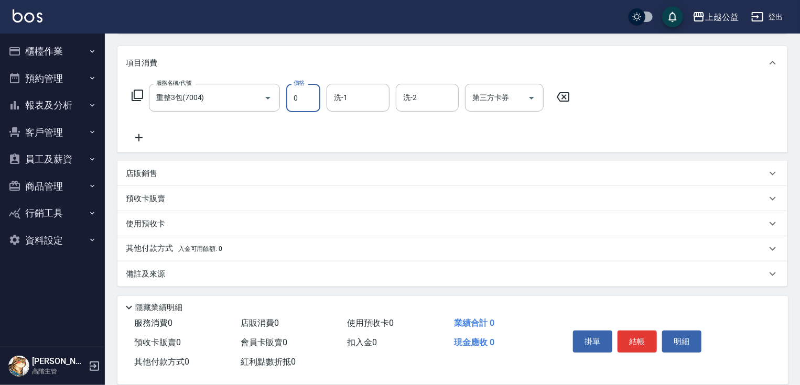
type input "0"
type input "[PERSON_NAME]-8"
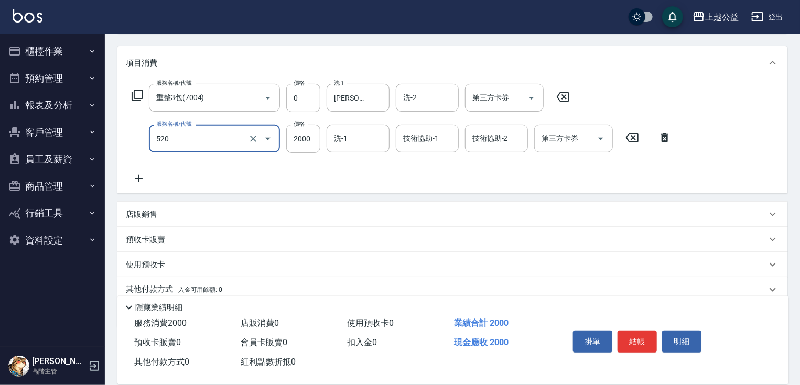
type input "繽紛染髮(520)"
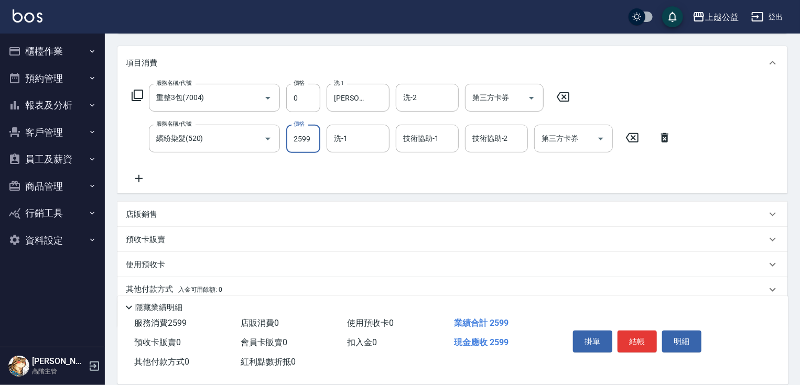
type input "2599"
type input "[PERSON_NAME]-8"
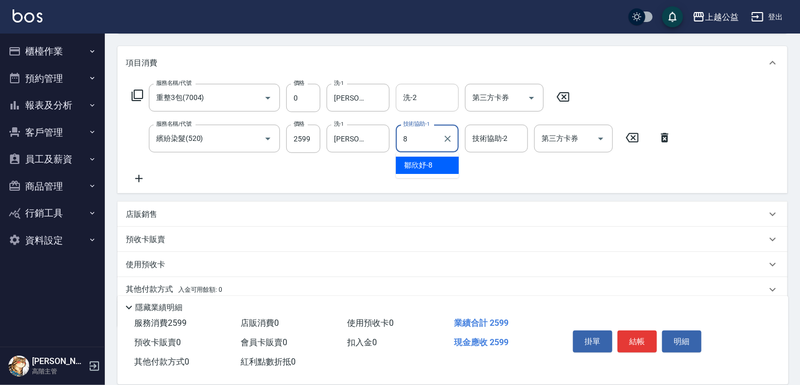
type input "[PERSON_NAME]-8"
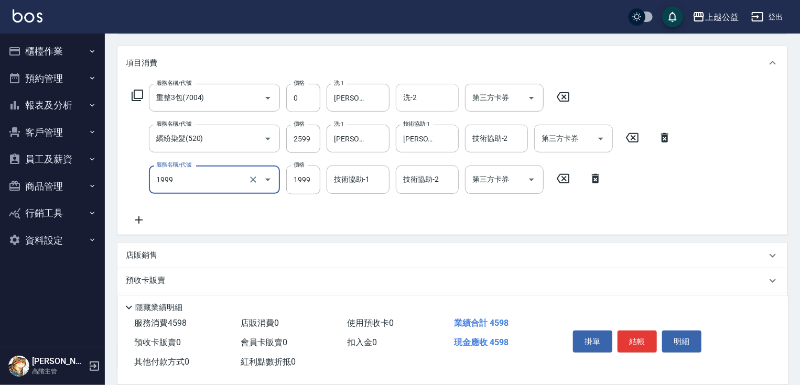
type input "1999套餐(1999)"
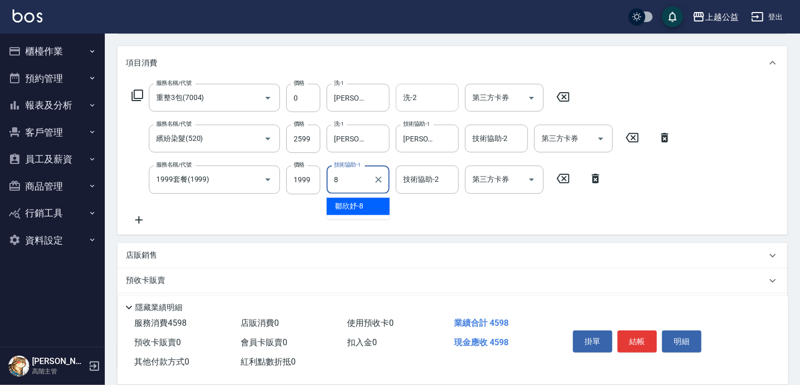
type input "[PERSON_NAME]-8"
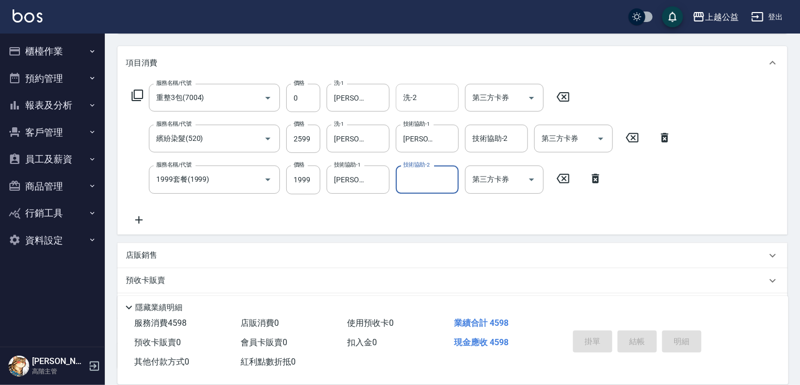
type input "[DATE] 21:20"
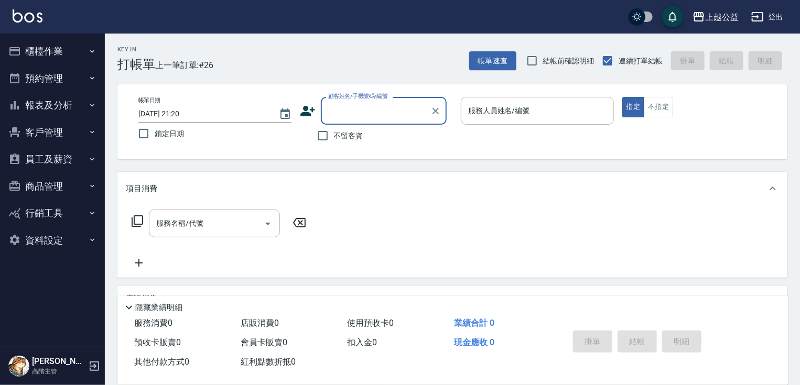
click at [55, 57] on button "櫃檯作業" at bounding box center [52, 51] width 96 height 27
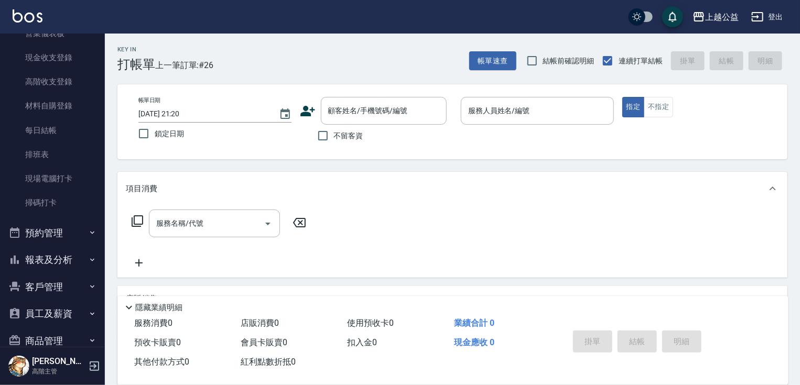
scroll to position [152, 0]
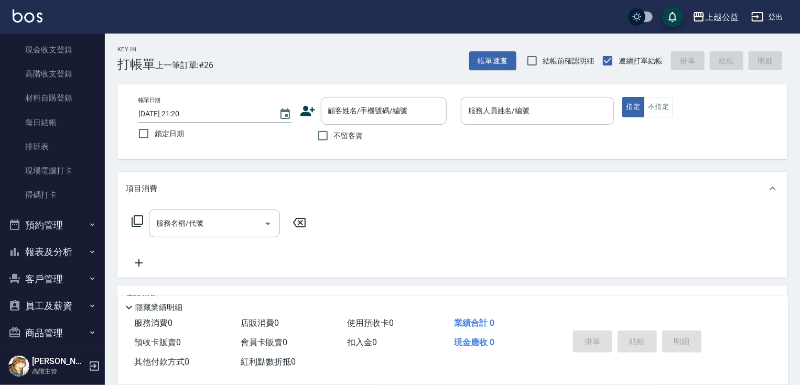
click at [61, 256] on button "報表及分析" at bounding box center [52, 251] width 96 height 27
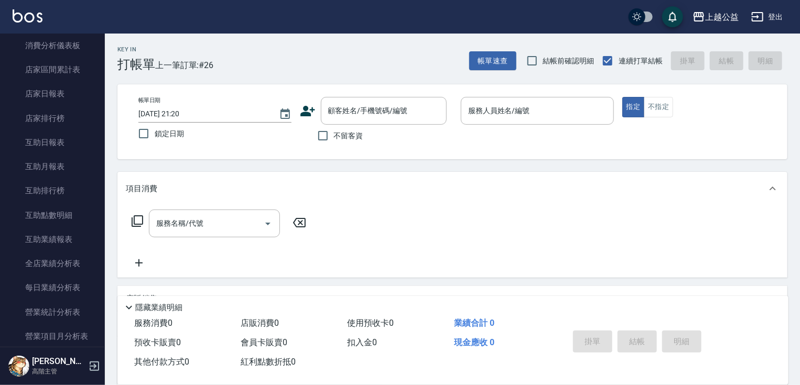
scroll to position [430, 0]
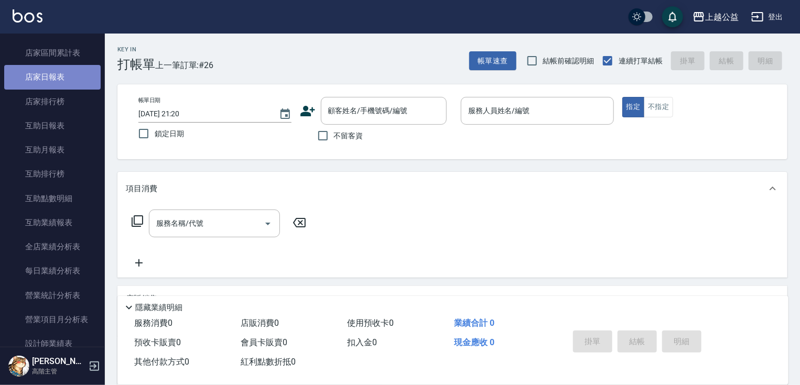
click at [58, 79] on link "店家日報表" at bounding box center [52, 77] width 96 height 24
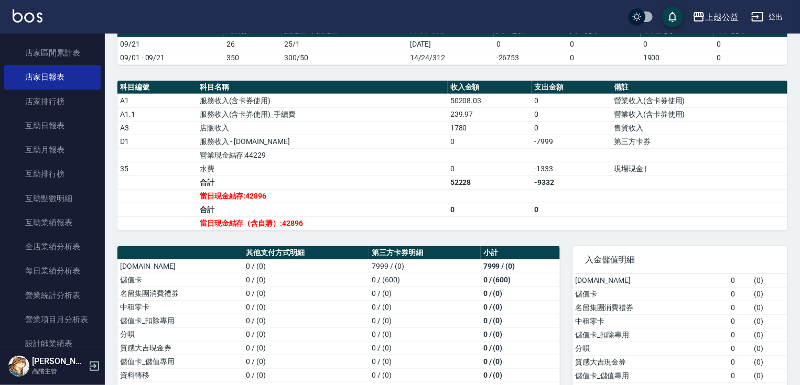
scroll to position [385, 0]
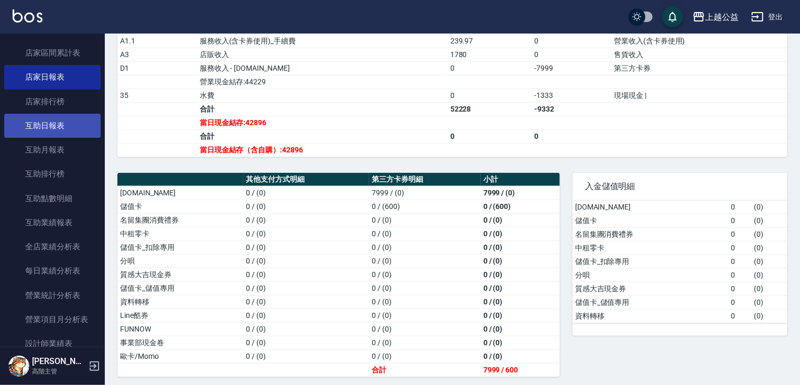
click at [36, 123] on link "互助日報表" at bounding box center [52, 126] width 96 height 24
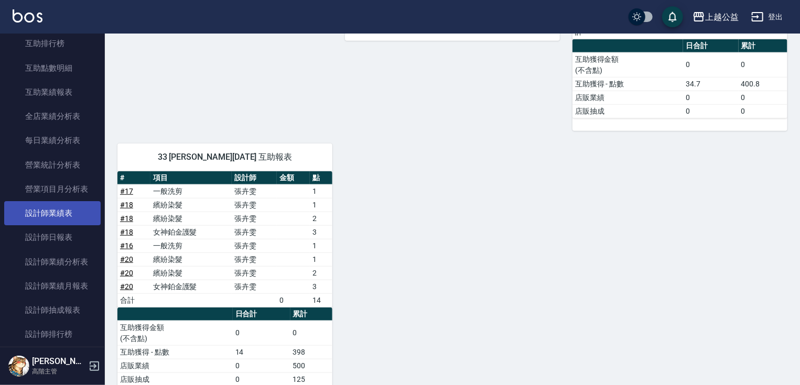
scroll to position [565, 0]
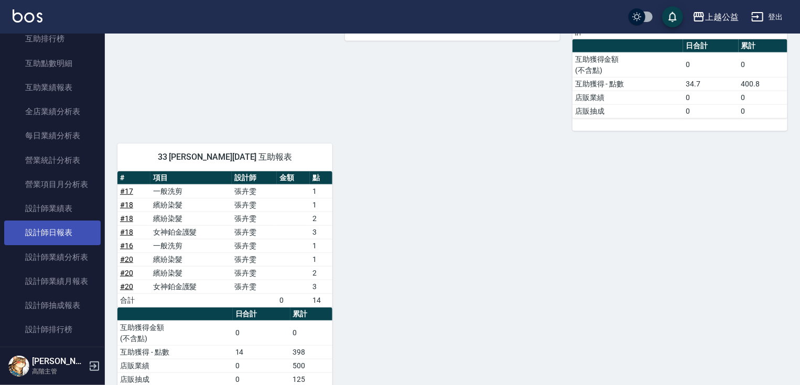
click at [57, 228] on link "設計師日報表" at bounding box center [52, 233] width 96 height 24
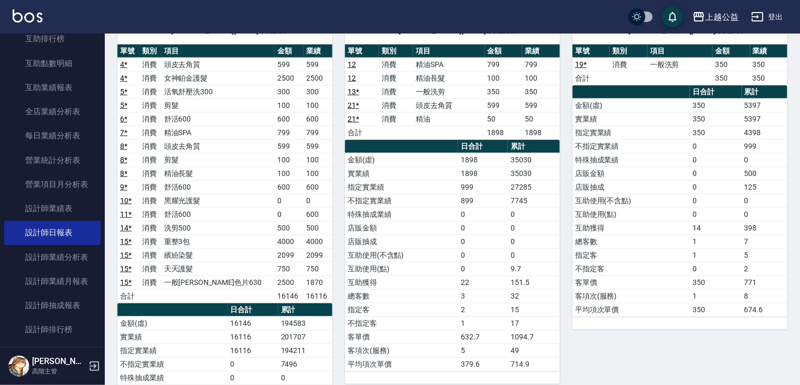
scroll to position [507, 0]
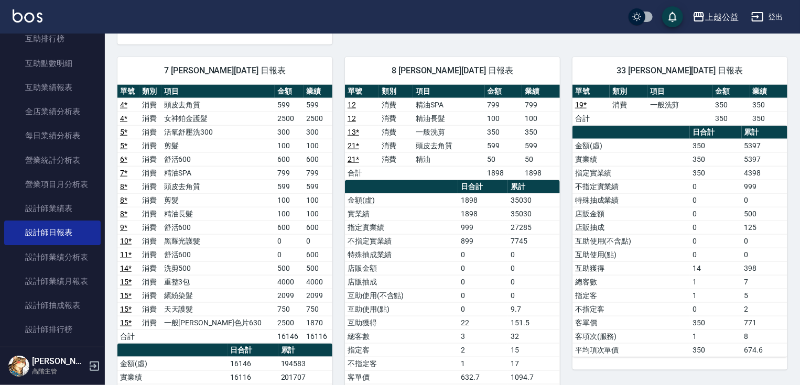
click at [128, 251] on link "11 *" at bounding box center [126, 254] width 12 height 8
click at [123, 250] on link "11 *" at bounding box center [126, 254] width 12 height 8
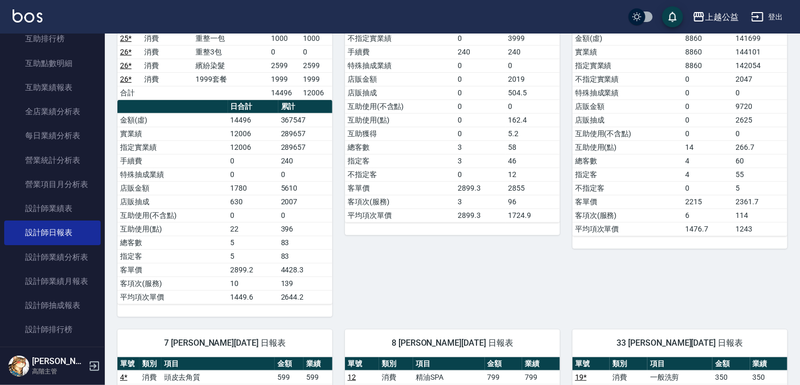
scroll to position [251, 0]
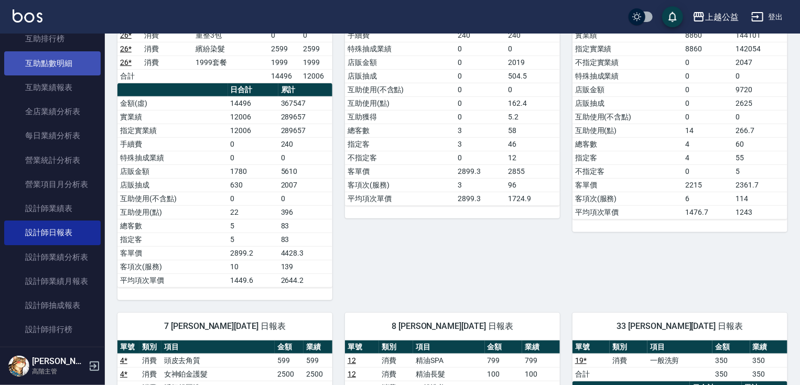
click at [74, 71] on link "互助點數明細" at bounding box center [52, 63] width 96 height 24
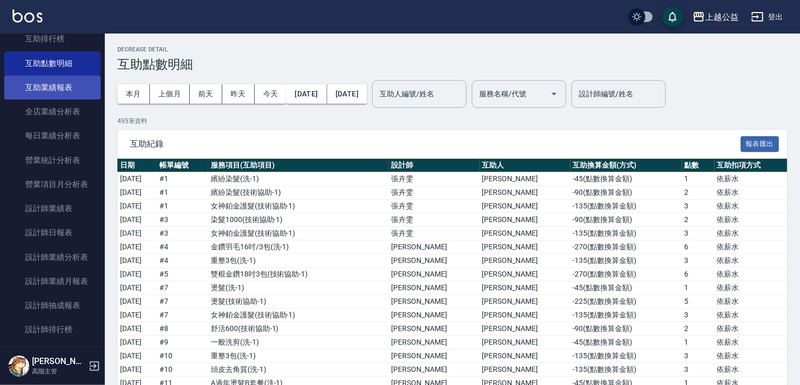
click at [61, 86] on link "互助業績報表" at bounding box center [52, 87] width 96 height 24
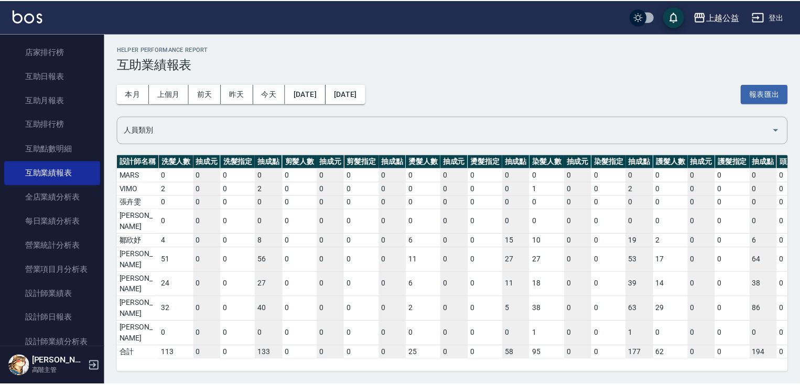
scroll to position [465, 0]
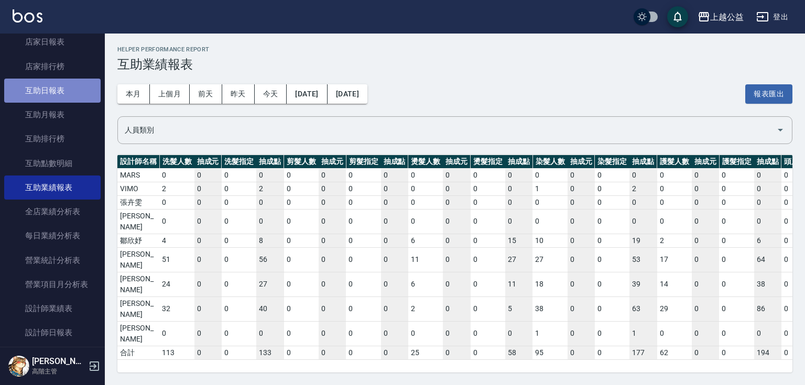
click at [72, 96] on link "互助日報表" at bounding box center [52, 91] width 96 height 24
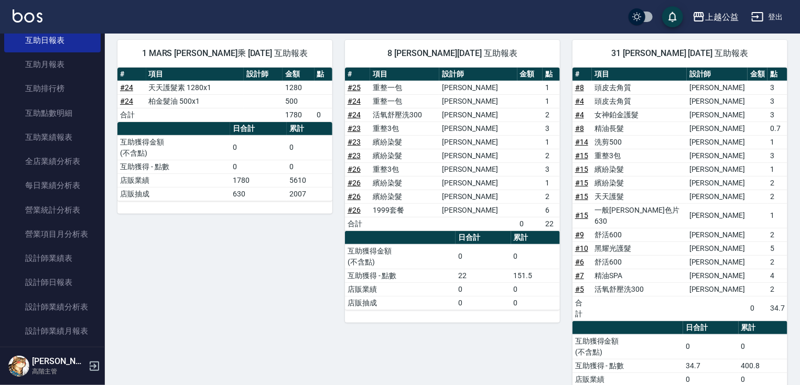
scroll to position [121, 0]
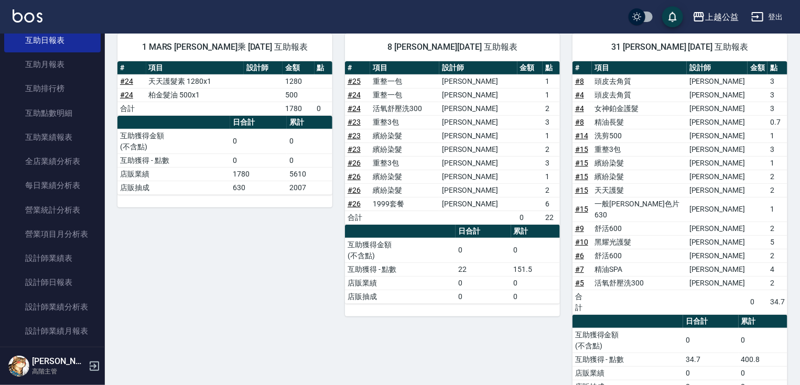
click at [770, 222] on td "2" at bounding box center [777, 229] width 20 height 14
drag, startPoint x: 766, startPoint y: 203, endPoint x: 759, endPoint y: 203, distance: 7.3
click at [759, 203] on tr "# 15 一般[PERSON_NAME]色片630 [PERSON_NAME]1" at bounding box center [679, 209] width 215 height 25
click at [759, 203] on td "a dense table" at bounding box center [757, 209] width 20 height 25
click at [767, 222] on td "2" at bounding box center [777, 229] width 20 height 14
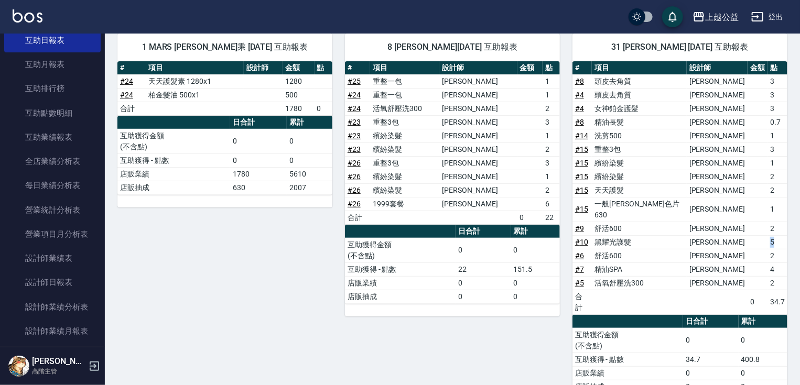
click at [767, 235] on td "5" at bounding box center [777, 242] width 20 height 14
drag, startPoint x: 765, startPoint y: 237, endPoint x: 765, endPoint y: 254, distance: 16.3
click at [765, 254] on tbody "# 8 頭皮去角質 [PERSON_NAME] 3 # 4 頭皮去角質 [PERSON_NAME] 3 # 4 女神鉑金護髮 [PERSON_NAME] 3 …" at bounding box center [679, 194] width 215 height 240
click at [767, 276] on td "2" at bounding box center [777, 283] width 20 height 14
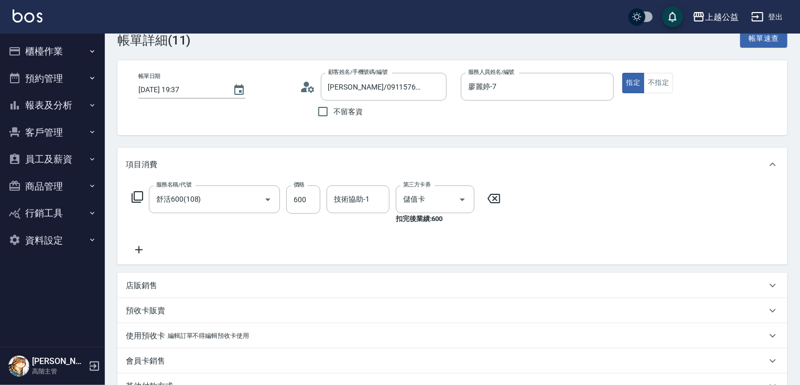
scroll to position [20, 0]
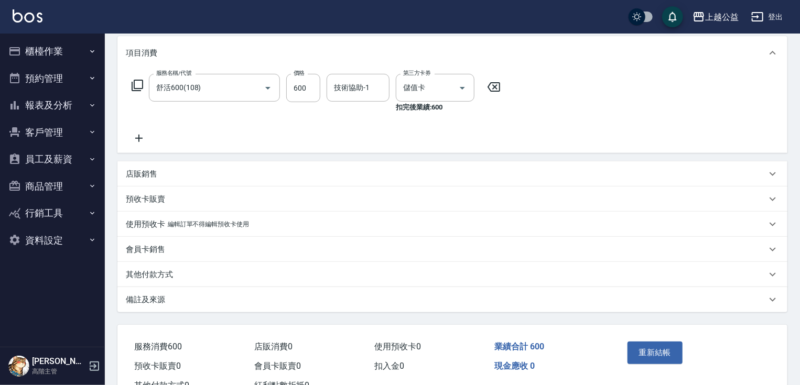
scroll to position [140, 0]
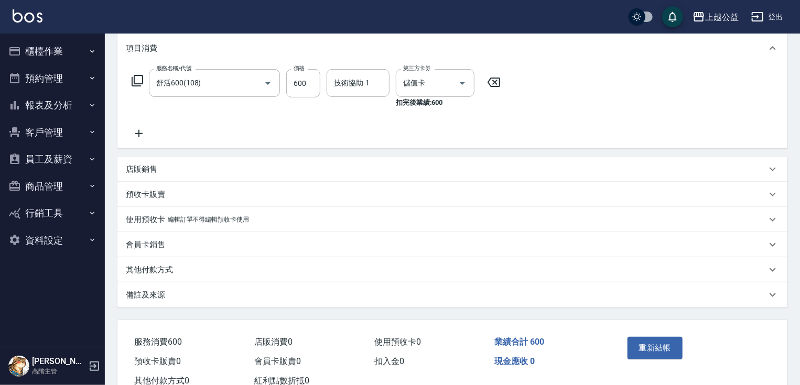
click at [157, 268] on p "其他付款方式" at bounding box center [149, 270] width 47 height 11
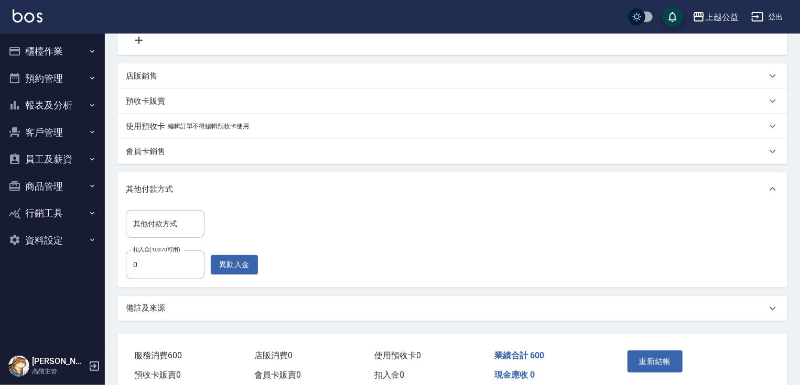
scroll to position [256, 0]
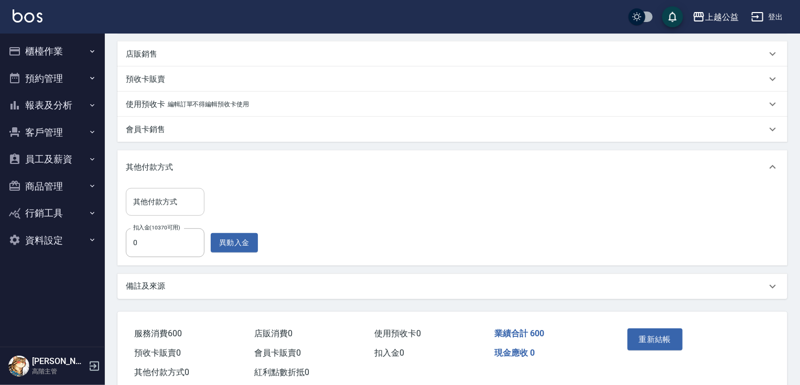
click at [161, 198] on div "其他付款方式 其他付款方式" at bounding box center [165, 202] width 79 height 28
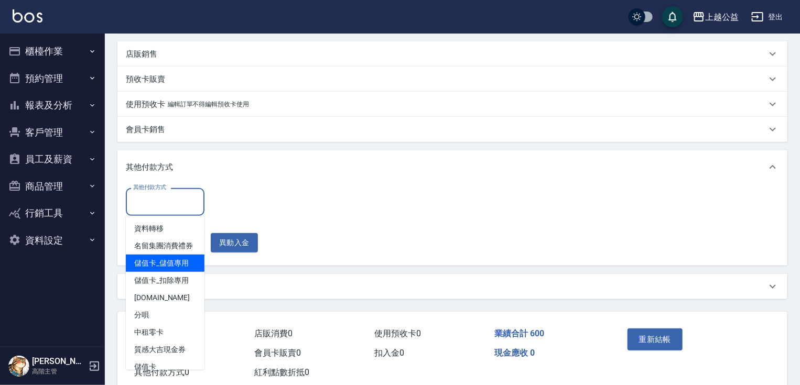
drag, startPoint x: 199, startPoint y: 268, endPoint x: 202, endPoint y: 287, distance: 19.7
click at [202, 287] on ul "資料轉移 名留集團消費禮券 儲值卡_儲值專用 儲值卡_扣除專用 LINE.PAY 分唄 中租零卡 質感大吉現金券 儲值卡" at bounding box center [165, 293] width 79 height 154
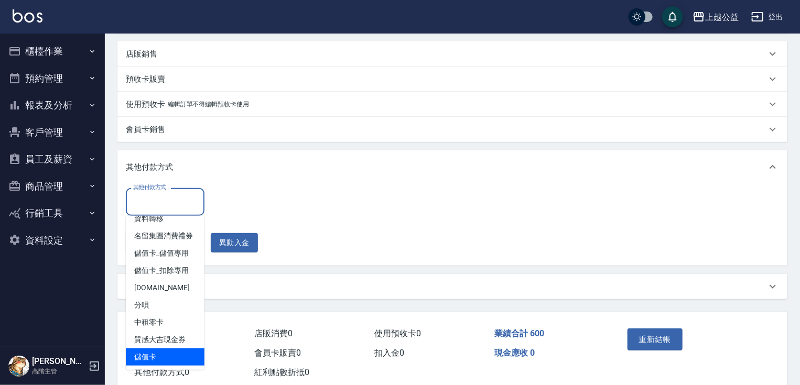
click at [151, 356] on span "儲值卡" at bounding box center [165, 356] width 79 height 17
type input "儲值卡"
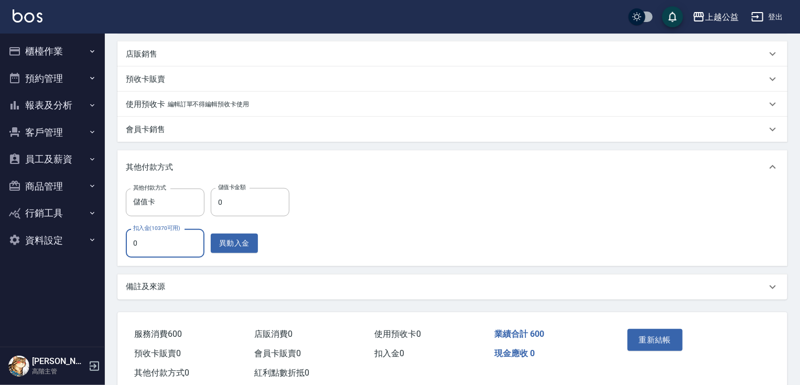
click at [163, 245] on input "0" at bounding box center [165, 243] width 79 height 28
click at [247, 240] on button "異動入金" at bounding box center [234, 243] width 47 height 19
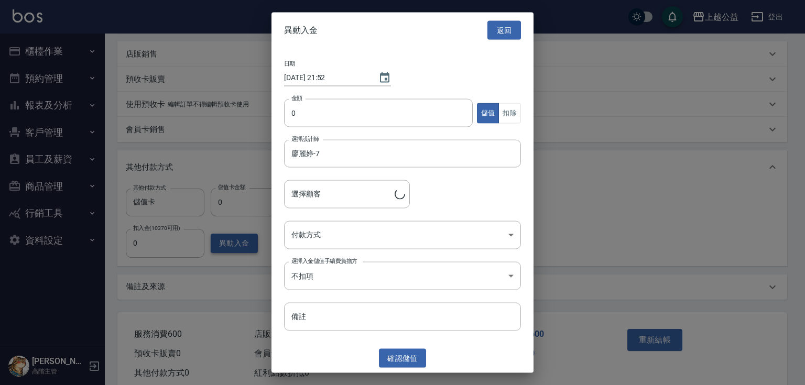
type input "陳秉揚/0911576698"
click at [356, 102] on input "0" at bounding box center [378, 113] width 189 height 28
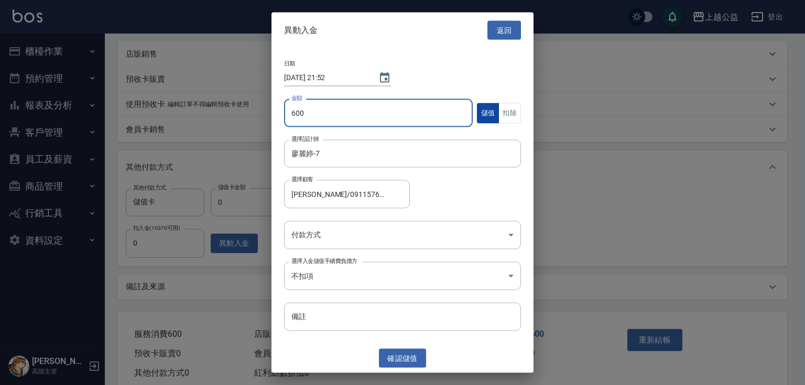
type input "600"
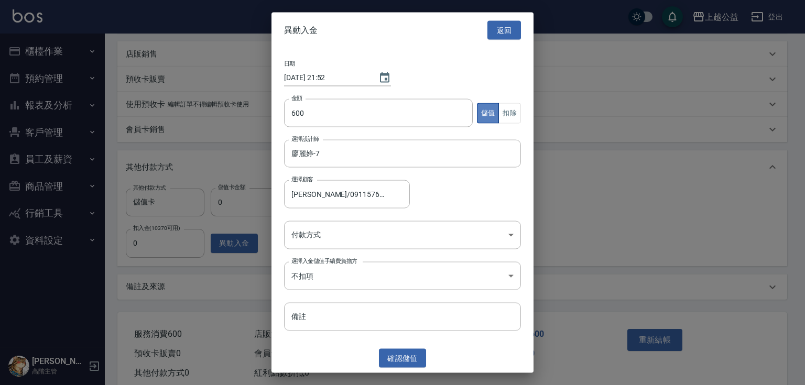
click at [496, 111] on button "儲值" at bounding box center [488, 113] width 23 height 20
click at [505, 111] on button "扣除" at bounding box center [509, 113] width 23 height 20
click at [302, 244] on body "上越公益 登出 櫃檯作業 打帳單 帳單列表 掛單列表 座位開單 營業儀表板 現金收支登錄 高階收支登錄 材料自購登錄 每日結帳 排班表 現場電腦打卡 掃碼打卡…" at bounding box center [402, 76] width 805 height 664
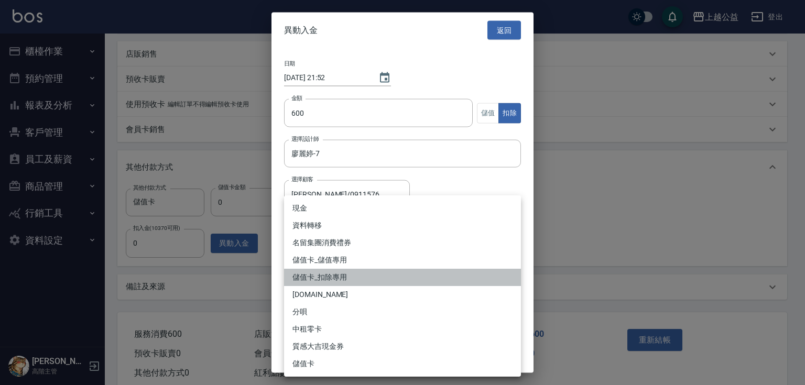
click at [331, 277] on li "儲值卡_扣除專用" at bounding box center [402, 277] width 237 height 17
type input "儲值卡_扣除專用"
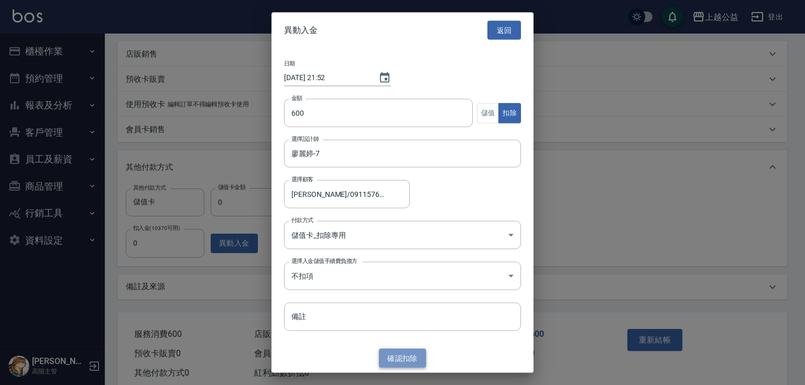
click at [413, 356] on button "確認 扣除" at bounding box center [402, 357] width 47 height 19
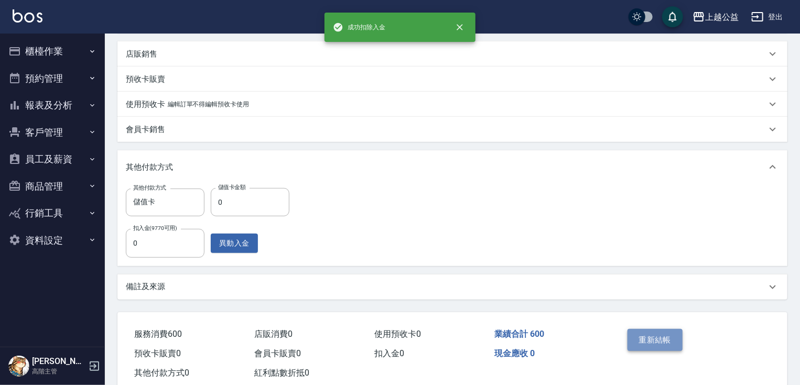
click at [657, 337] on button "重新結帳" at bounding box center [655, 340] width 56 height 22
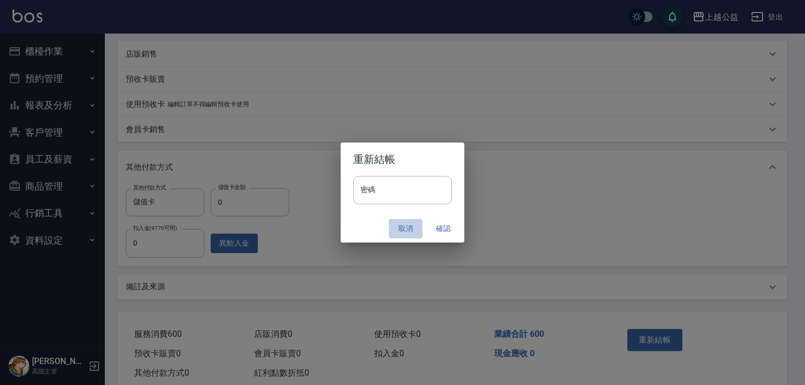
click at [409, 231] on button "取消" at bounding box center [406, 228] width 34 height 19
